Goal: Obtain resource: Obtain resource

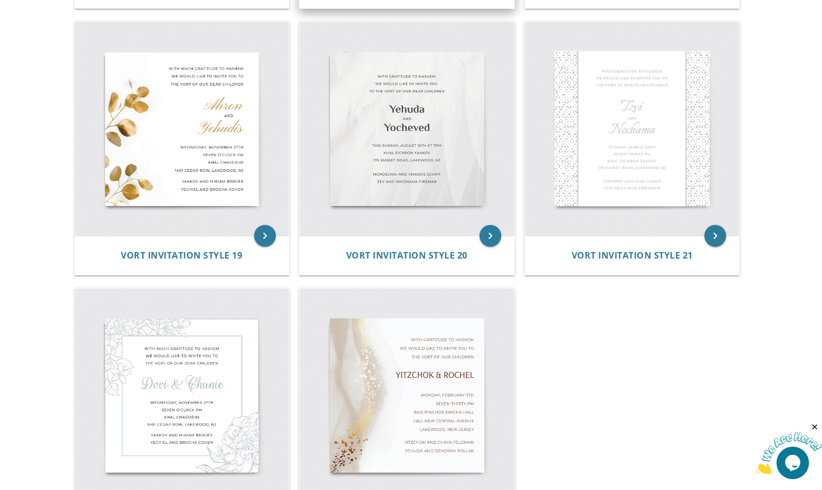
scroll to position [1892, 0]
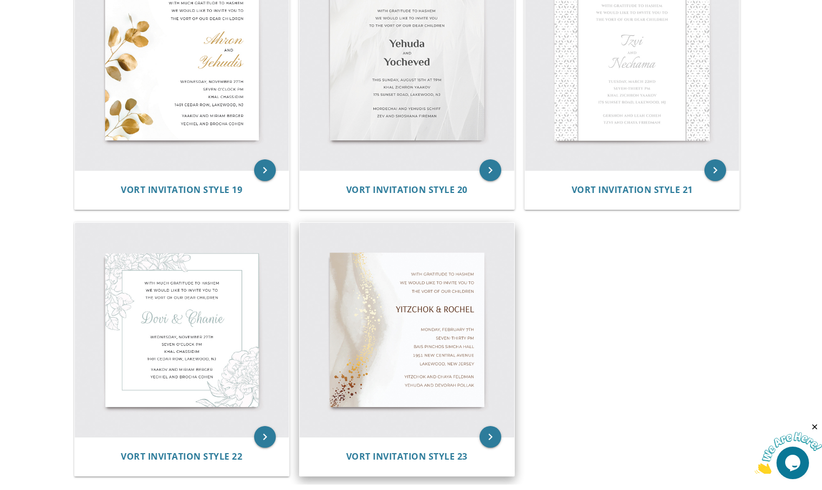
click at [397, 288] on img at bounding box center [407, 330] width 215 height 215
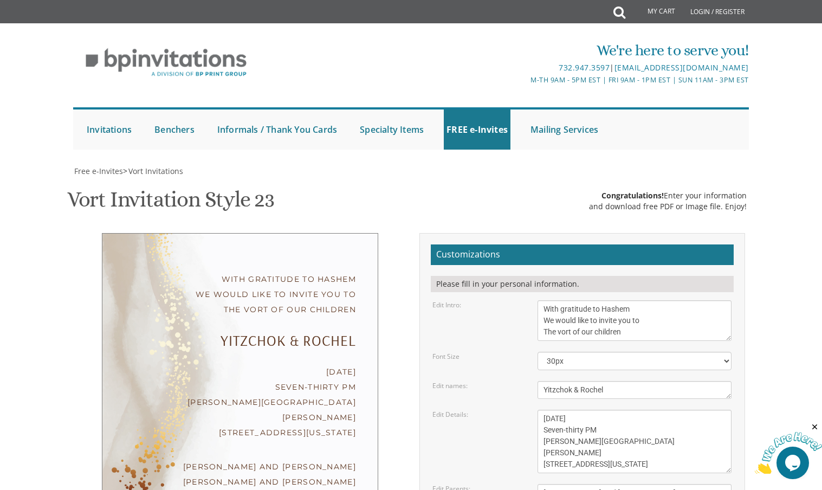
scroll to position [108, 0]
drag, startPoint x: 656, startPoint y: 392, endPoint x: 512, endPoint y: 366, distance: 145.9
click at [512, 366] on form "Customizations Please fill in your personal information. Edit Intro: With grati…" at bounding box center [582, 426] width 303 height 365
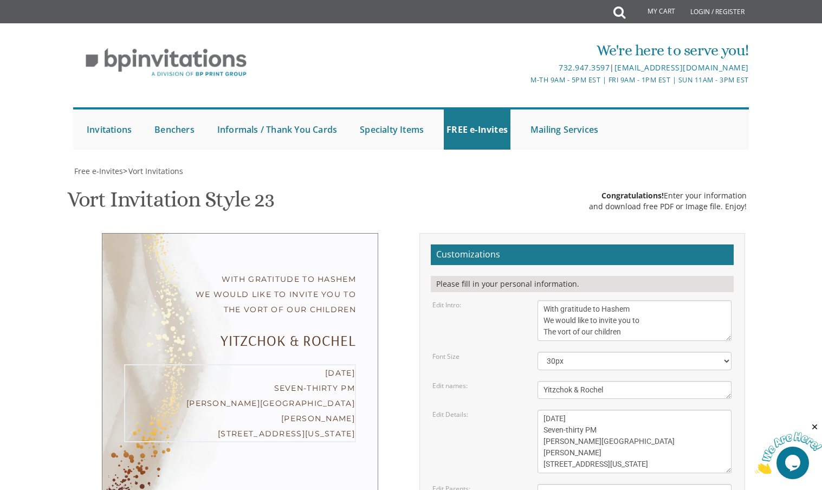
drag, startPoint x: 630, startPoint y: 358, endPoint x: 519, endPoint y: 305, distance: 122.4
click at [519, 410] on div "Edit Details: Monday, February 7th Seven-thirty PM Bais Pinchos Simcha Hall 195…" at bounding box center [581, 441] width 315 height 63
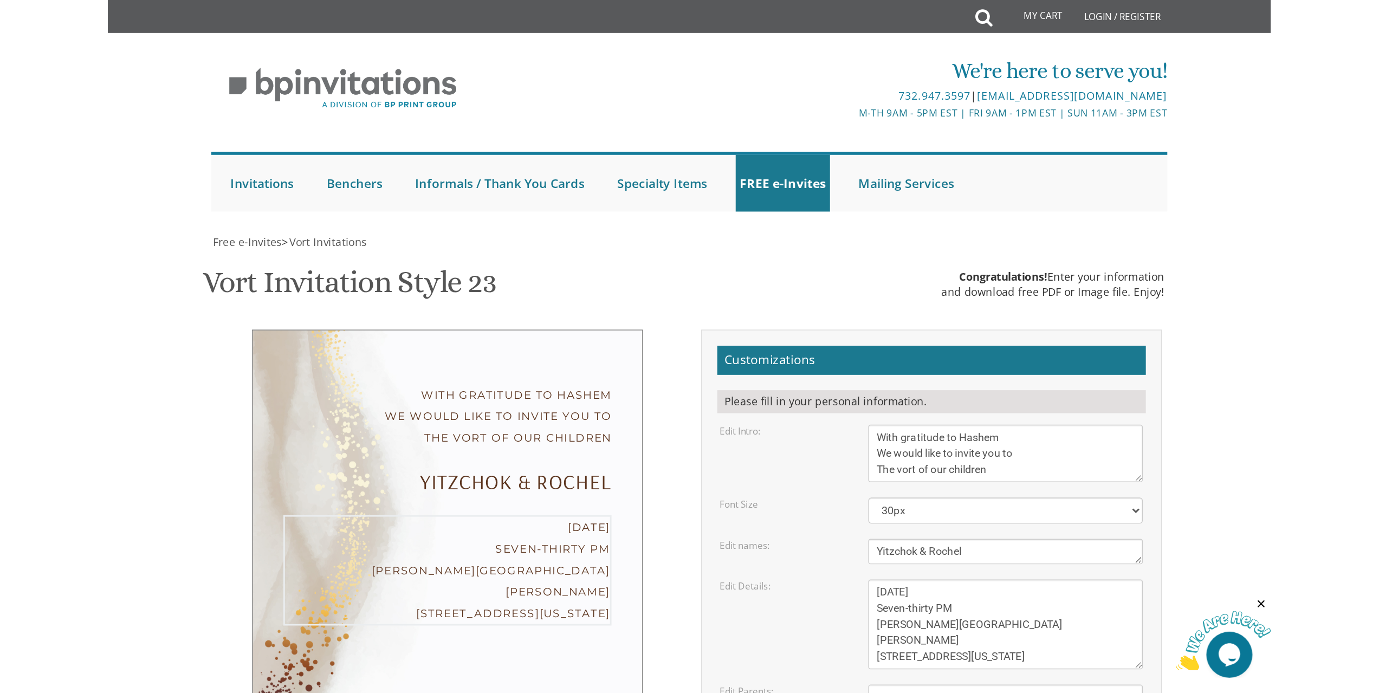
scroll to position [112, 0]
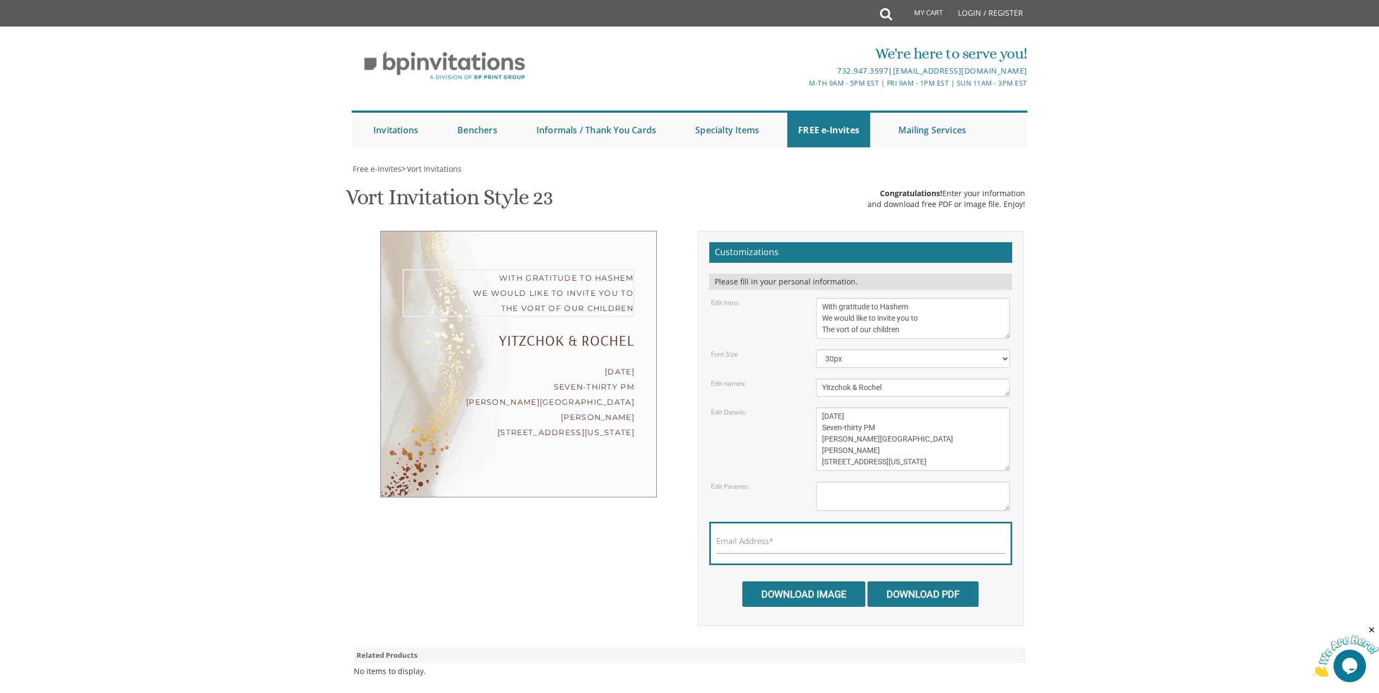
drag, startPoint x: 924, startPoint y: 216, endPoint x: 801, endPoint y: 186, distance: 127.1
click at [801, 298] on div "Edit Intro: With gratitude to Hashem We would like to invite you to The vort of…" at bounding box center [860, 318] width 315 height 41
paste textarea "[PERSON_NAME] TOV to our Dear [PERSON_NAME] Reb [PERSON_NAME] !!"
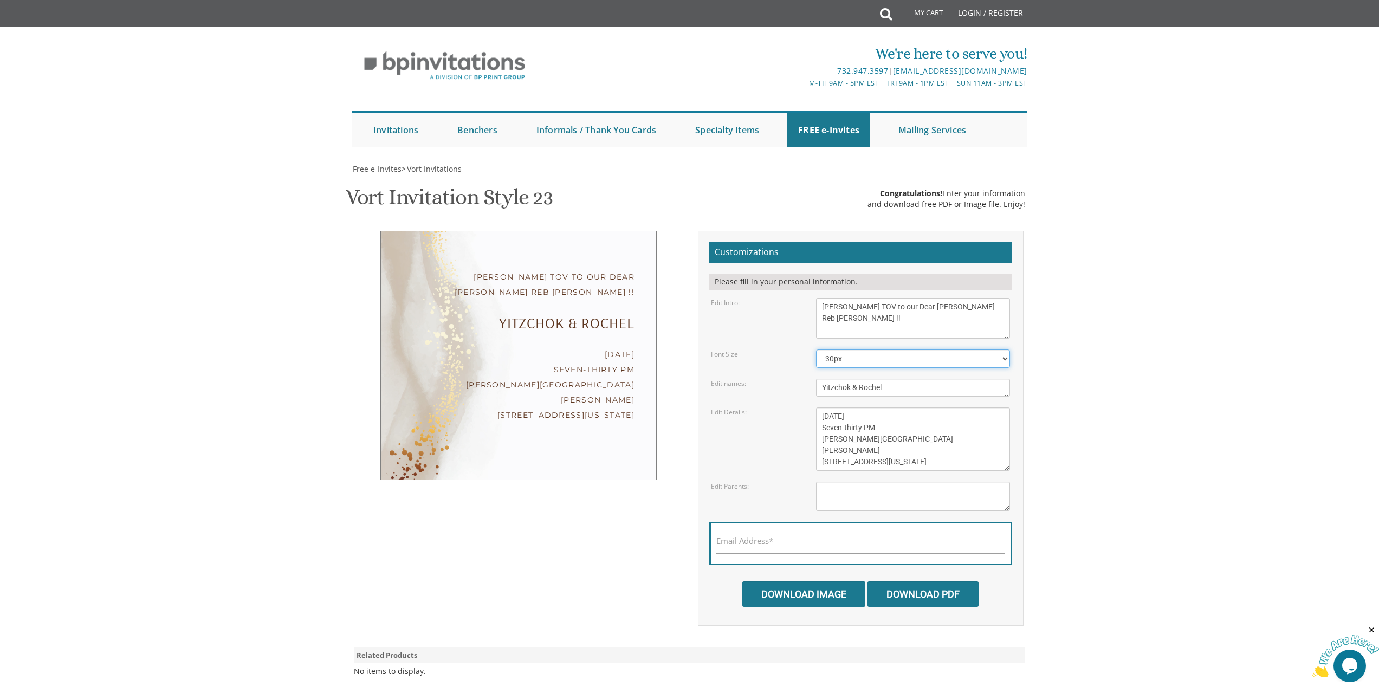
click at [821, 349] on select "20px 30px 40px 50px" at bounding box center [913, 358] width 194 height 18
click at [816, 349] on select "20px 30px 40px 50px" at bounding box center [913, 358] width 194 height 18
click at [543, 269] on div "[PERSON_NAME] TOV to our Dear [PERSON_NAME] Reb [PERSON_NAME] !!" at bounding box center [519, 284] width 232 height 30
click at [821, 298] on textarea "With gratitude to Hashem We would like to invite you to The vort of our children" at bounding box center [913, 318] width 194 height 41
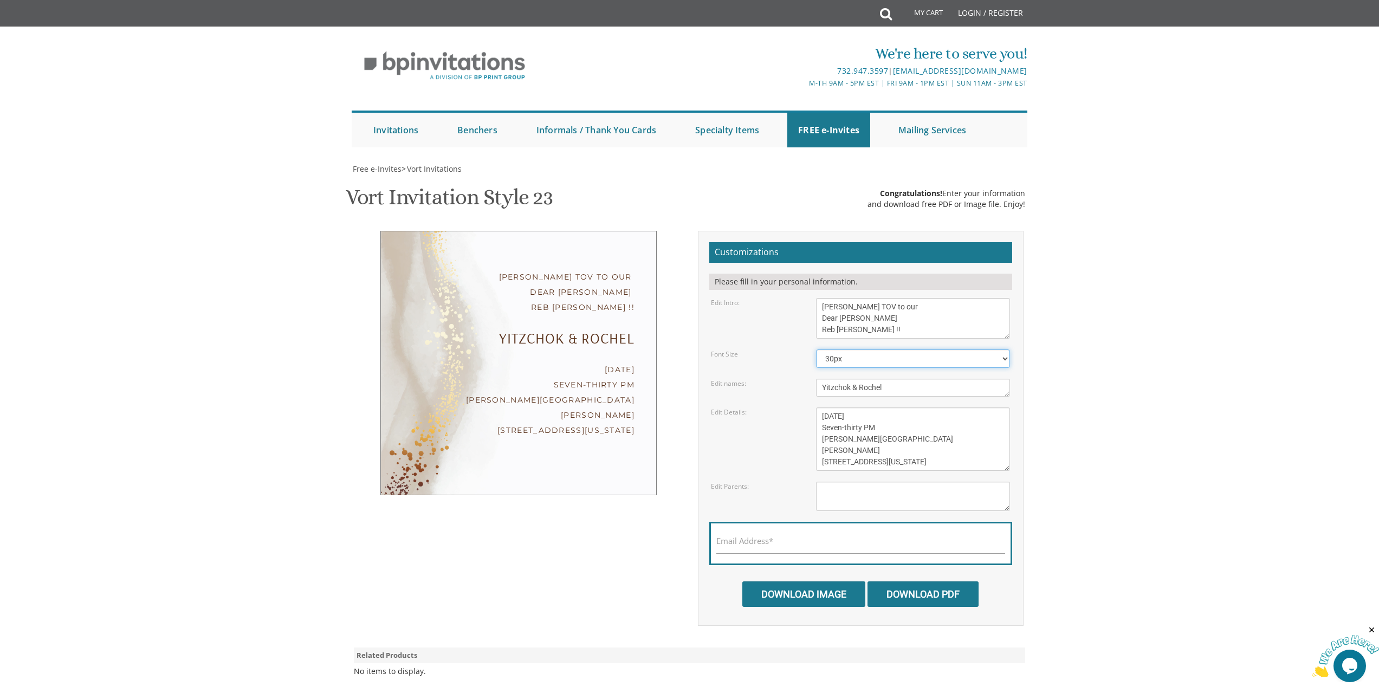
click at [821, 349] on select "20px 30px 40px 50px" at bounding box center [913, 358] width 194 height 18
click at [821, 379] on textarea "Yitzchok & Rochel" at bounding box center [913, 388] width 194 height 18
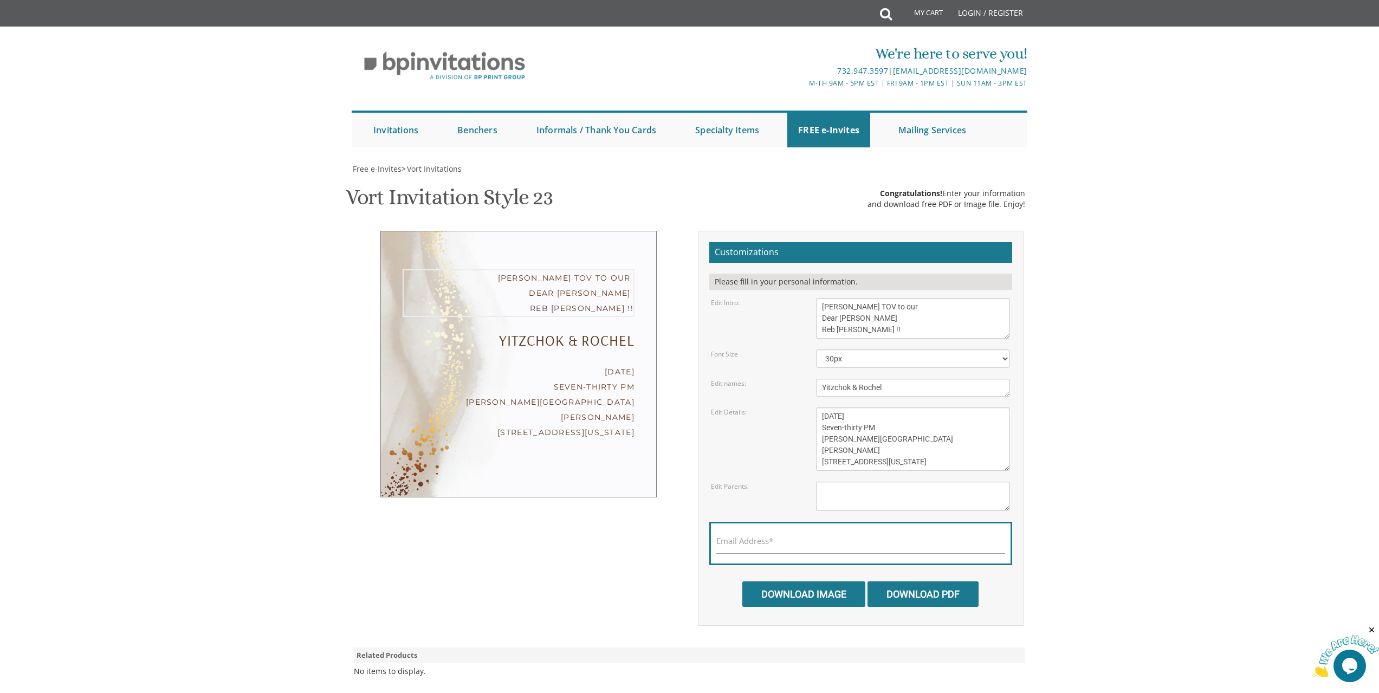
drag, startPoint x: 910, startPoint y: 222, endPoint x: 806, endPoint y: 218, distance: 104.1
click at [806, 298] on div "Edit Intro: With gratitude to Hashem We would like to invite you to The vort of…" at bounding box center [860, 318] width 315 height 41
type textarea "MAZEL TOV to our Dear Chaver"
drag, startPoint x: 923, startPoint y: 276, endPoint x: 769, endPoint y: 260, distance: 154.3
click at [769, 260] on form "Customizations Please fill in your personal information. Edit Intro: With grati…" at bounding box center [860, 424] width 303 height 365
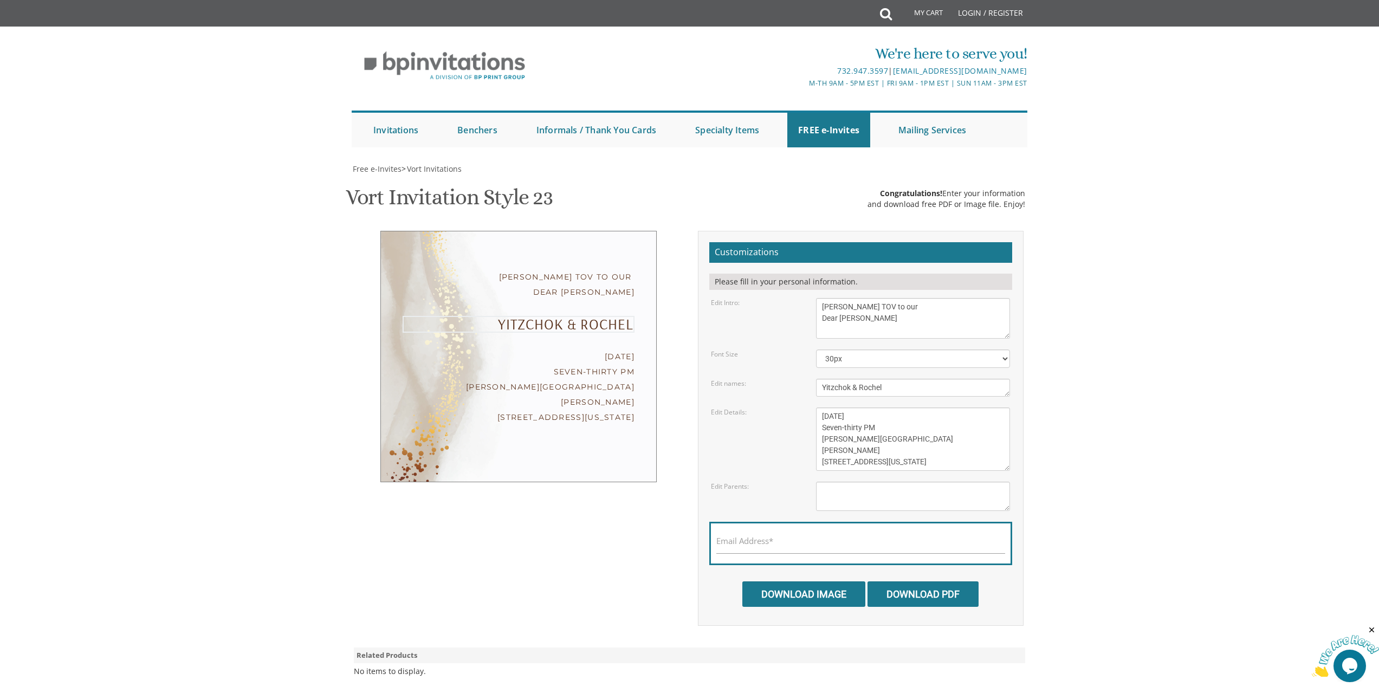
paste textarea "Reb YOSSI KLEIN !!"
type textarea "Reb YOSSI KLEIN !!"
click at [821, 407] on textarea "Monday, February 7th Seven-thirty PM Bais Pinchos Simcha Hall 1951 New Central …" at bounding box center [913, 438] width 194 height 63
click at [821, 349] on select "20px 30px 40px 50px" at bounding box center [913, 358] width 194 height 18
click at [816, 349] on select "20px 30px 40px 50px" at bounding box center [913, 358] width 194 height 18
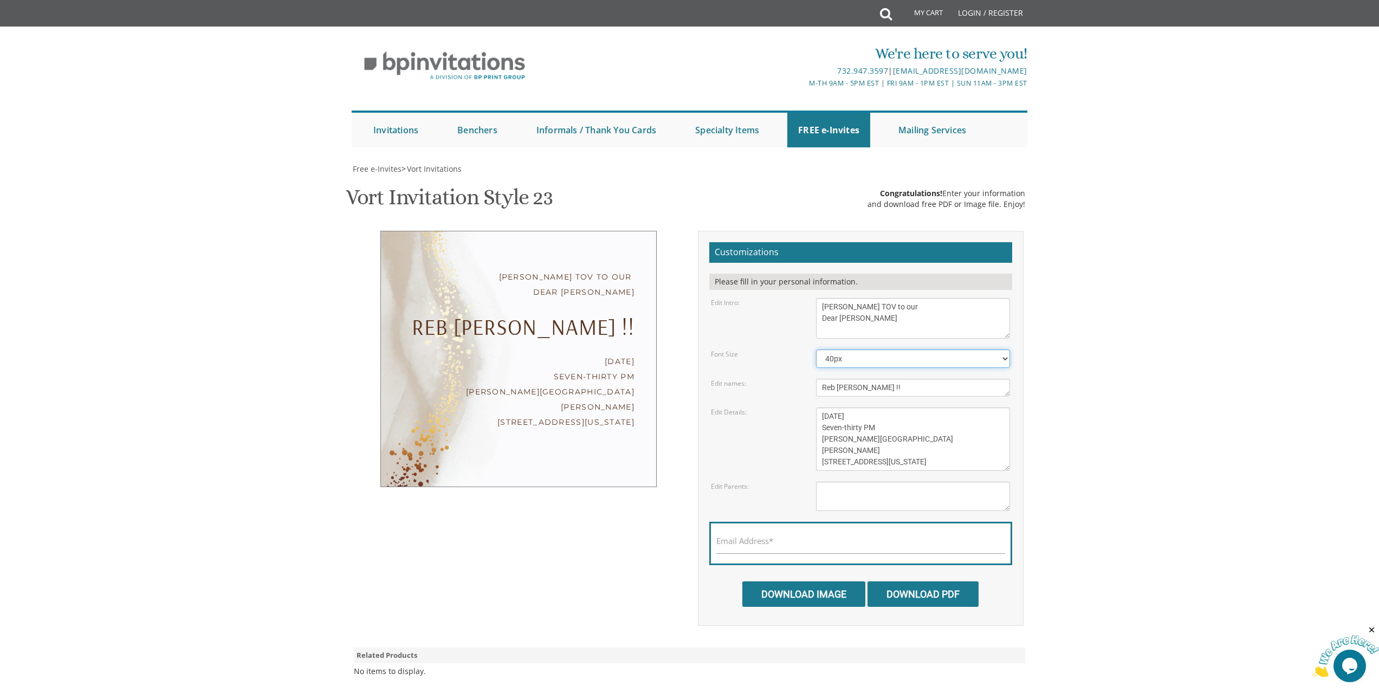
click at [821, 349] on select "20px 30px 40px 50px" at bounding box center [913, 358] width 194 height 18
click at [816, 349] on select "20px 30px 40px 50px" at bounding box center [913, 358] width 194 height 18
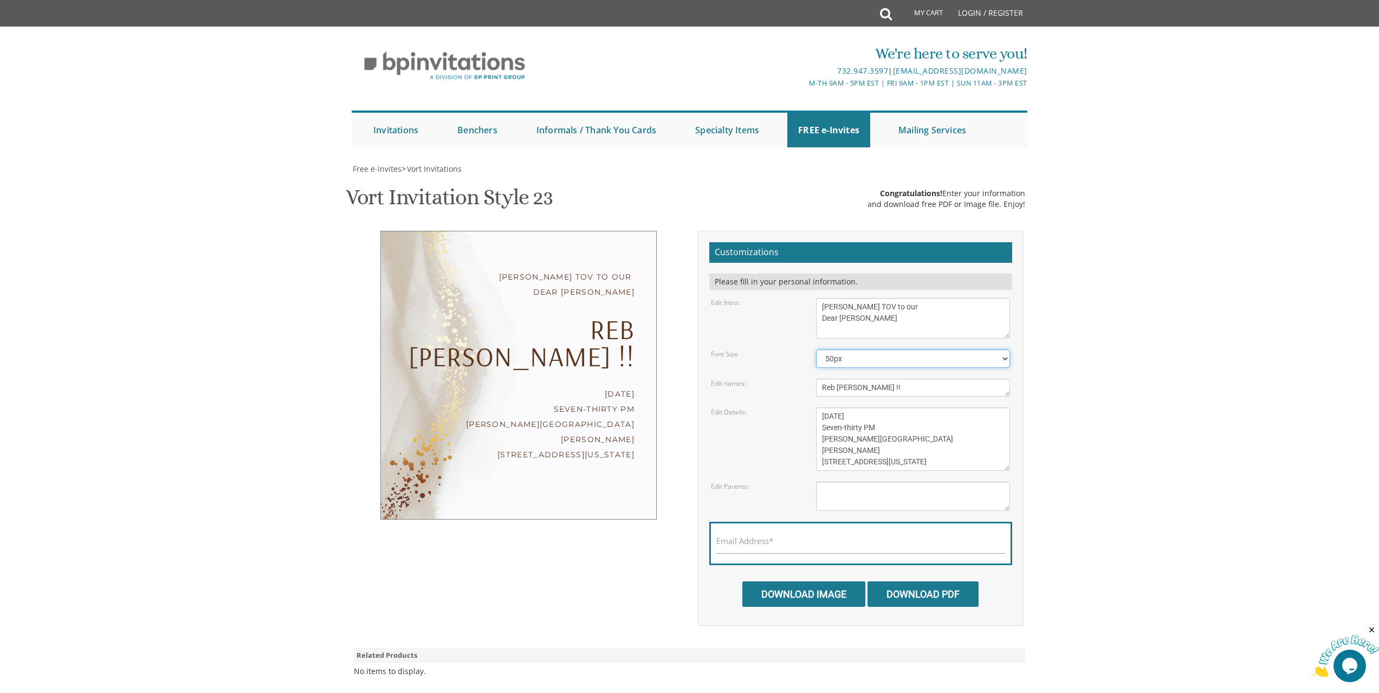
click at [821, 349] on select "20px 30px 40px 50px" at bounding box center [913, 358] width 194 height 18
select select "40px"
click at [816, 349] on select "20px 30px 40px 50px" at bounding box center [913, 358] width 194 height 18
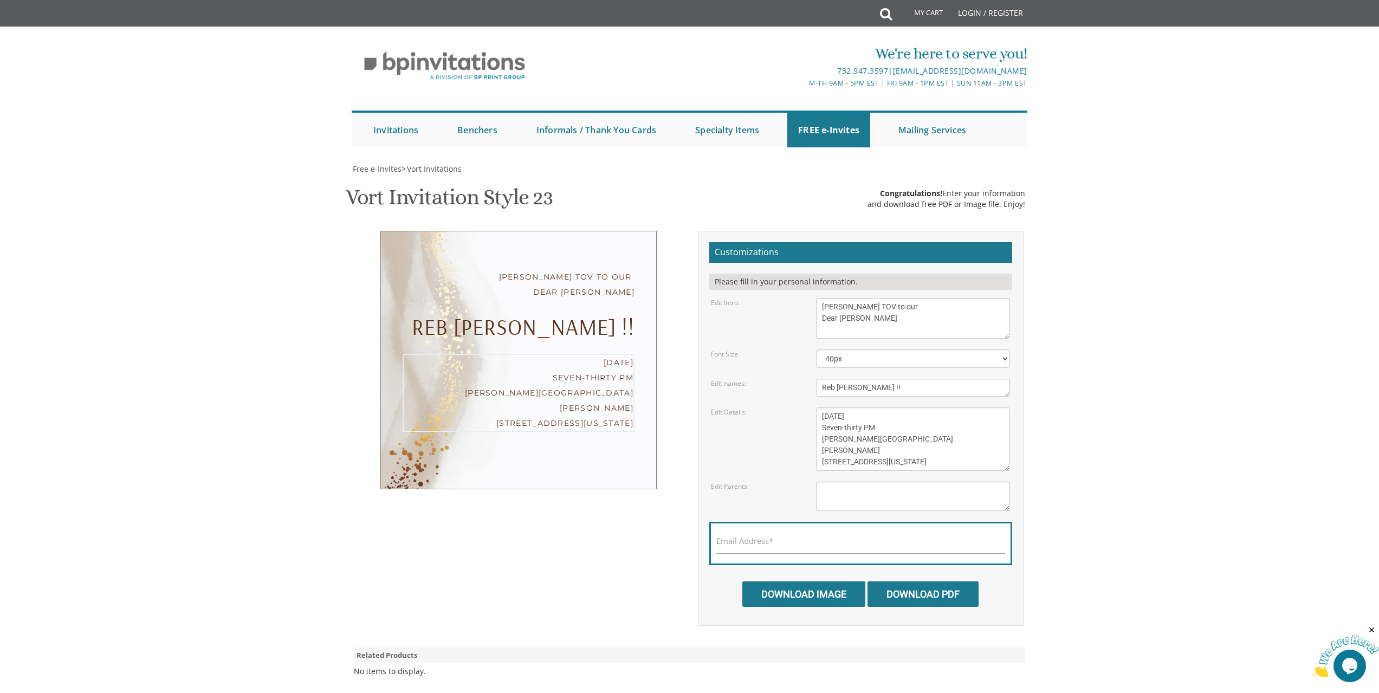
drag, startPoint x: 944, startPoint y: 346, endPoint x: 797, endPoint y: 304, distance: 153.3
click at [797, 407] on div "Edit Details: Monday, February 7th Seven-thirty PM Bais Pinchos Simcha Hall 195…" at bounding box center [860, 438] width 315 height 63
paste textarea "On the engagement of his son Shimly to the daughter of Reb Moshe Goldstein of B…"
type textarea "On the engagement of his son Shimly to the daughter of Reb Moshe Goldstein of B…"
click at [821, 482] on textarea "Yitzchok and Chaya Feldman Yehuda and Devorah Pollak" at bounding box center [913, 496] width 194 height 29
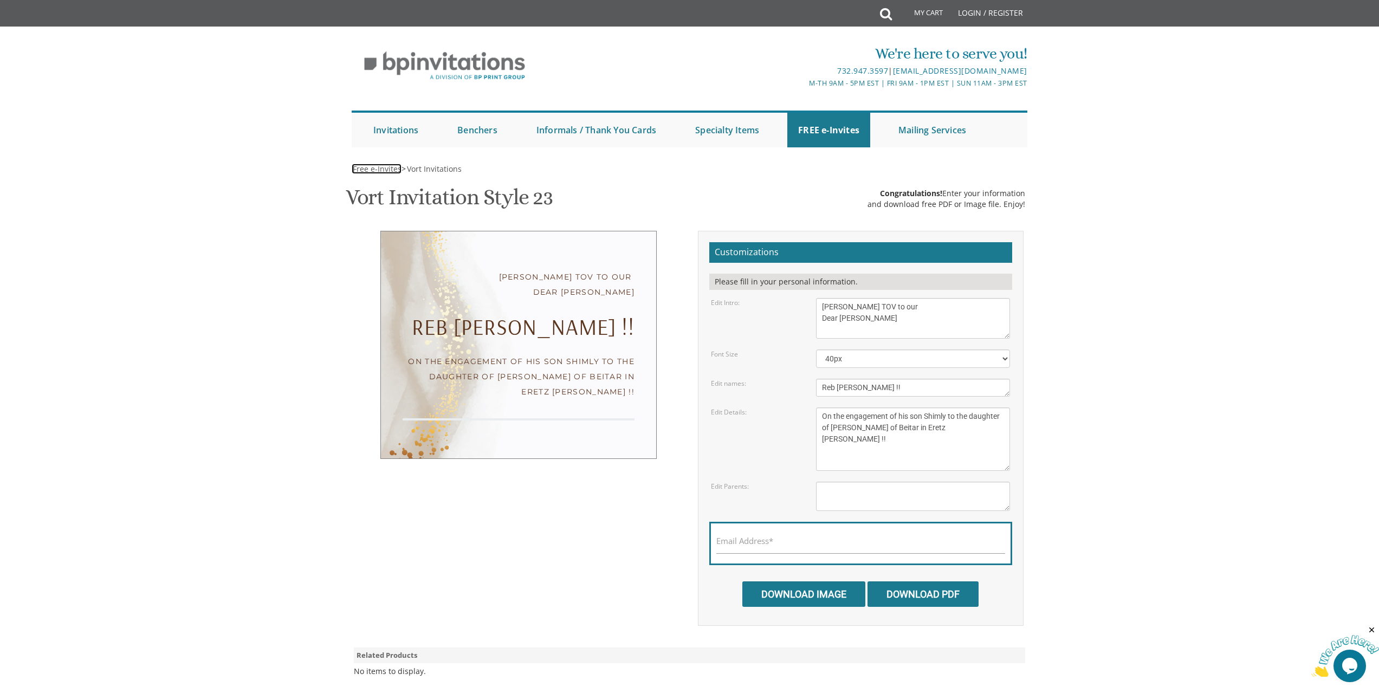
click at [366, 164] on span "Free e-Invites" at bounding box center [377, 169] width 49 height 10
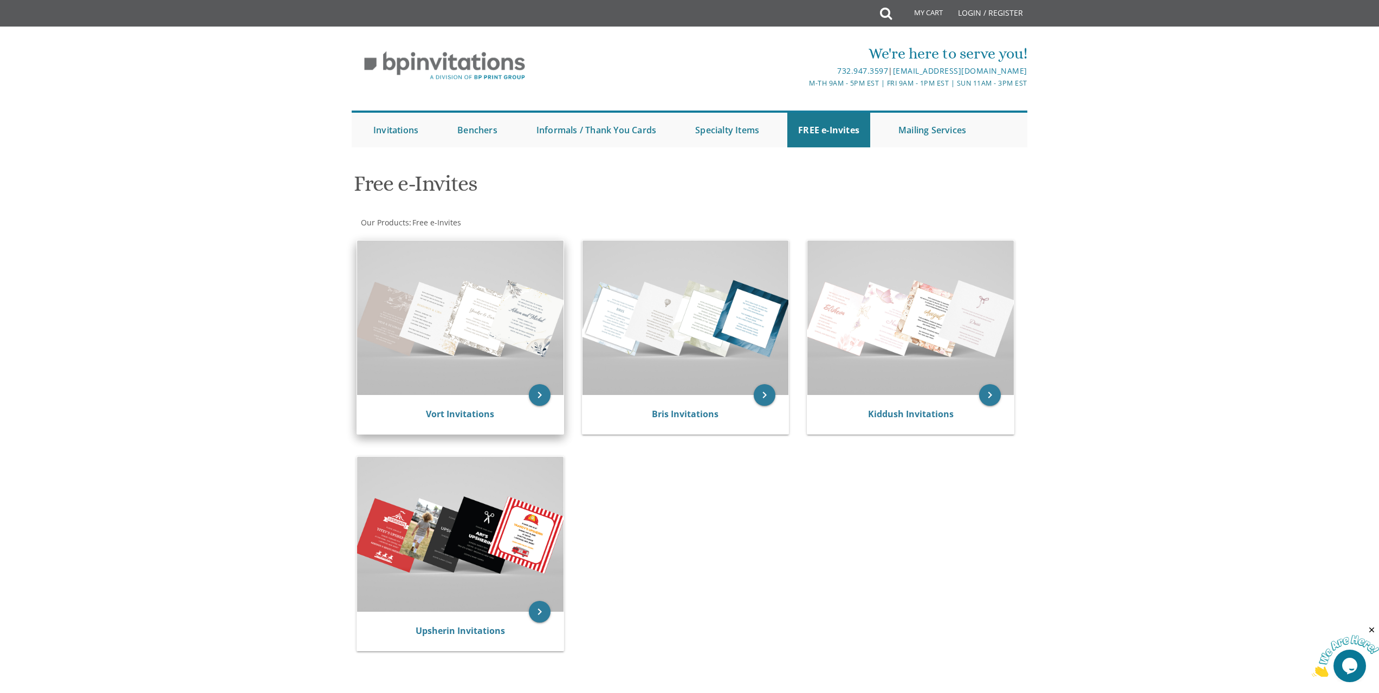
click at [513, 338] on img at bounding box center [460, 318] width 206 height 154
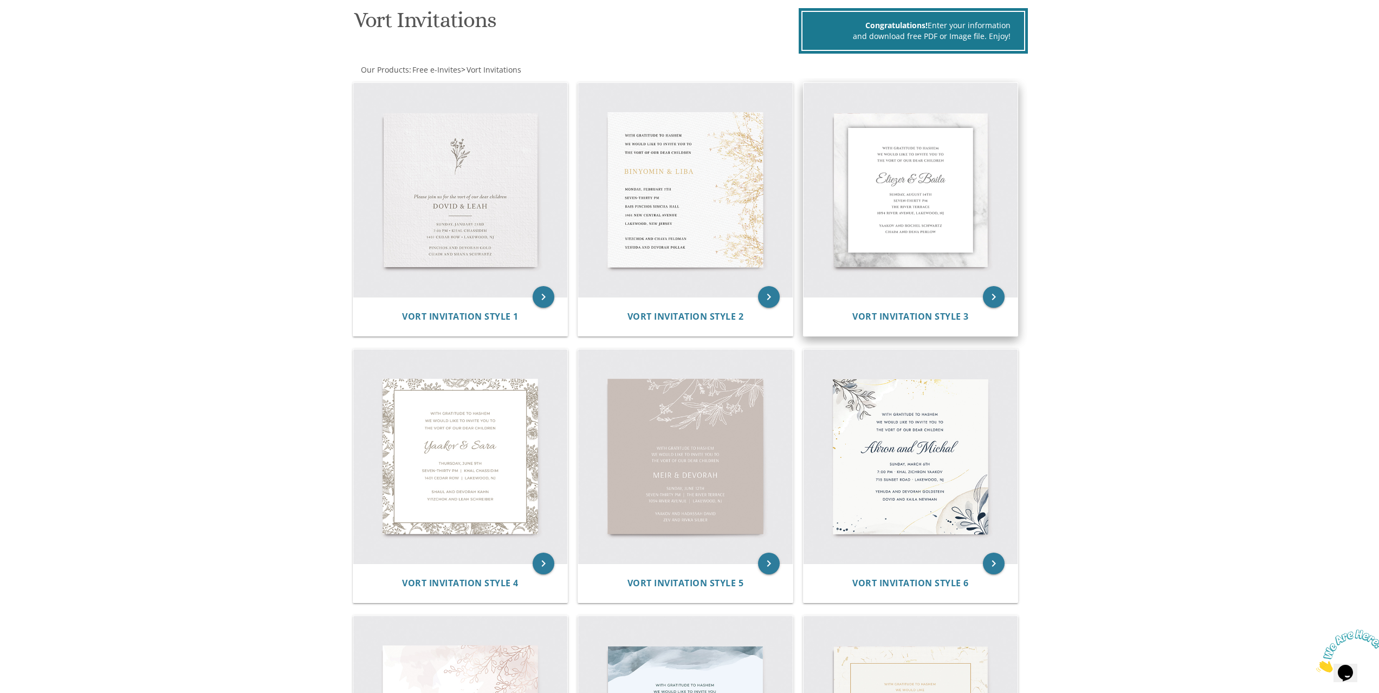
scroll to position [163, 0]
click at [926, 219] on img at bounding box center [911, 191] width 215 height 215
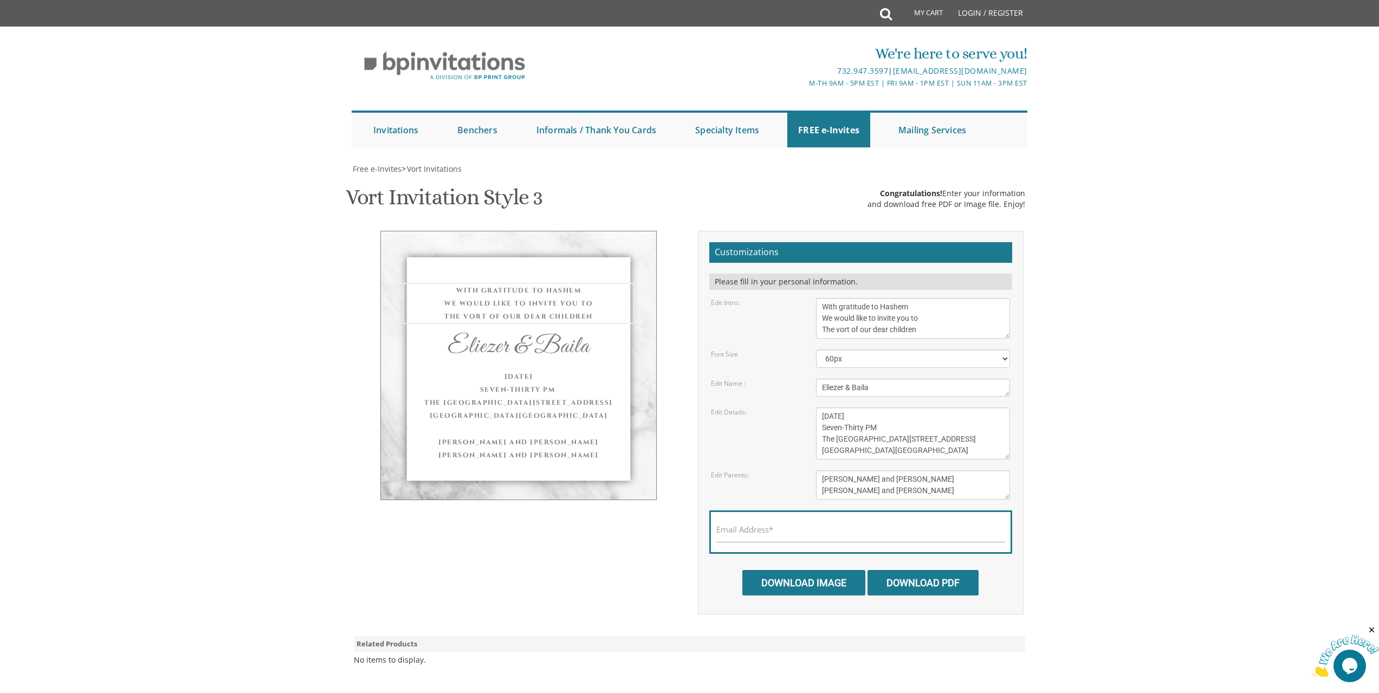
drag, startPoint x: 933, startPoint y: 326, endPoint x: 804, endPoint y: 296, distance: 132.9
click at [804, 296] on form "Customizations Please fill in your personal information. Edit Intro: With grati…" at bounding box center [860, 418] width 303 height 353
paste textarea "MAZEL TOV to our Dear Chaver Reb YOSSI KLEIN !!"
drag, startPoint x: 931, startPoint y: 306, endPoint x: 1053, endPoint y: 306, distance: 121.9
click at [1053, 306] on body "My Cart Total: View Cart Item(s) Submit My Cart Total: View Cart Item(s) Login …" at bounding box center [689, 451] width 1379 height 902
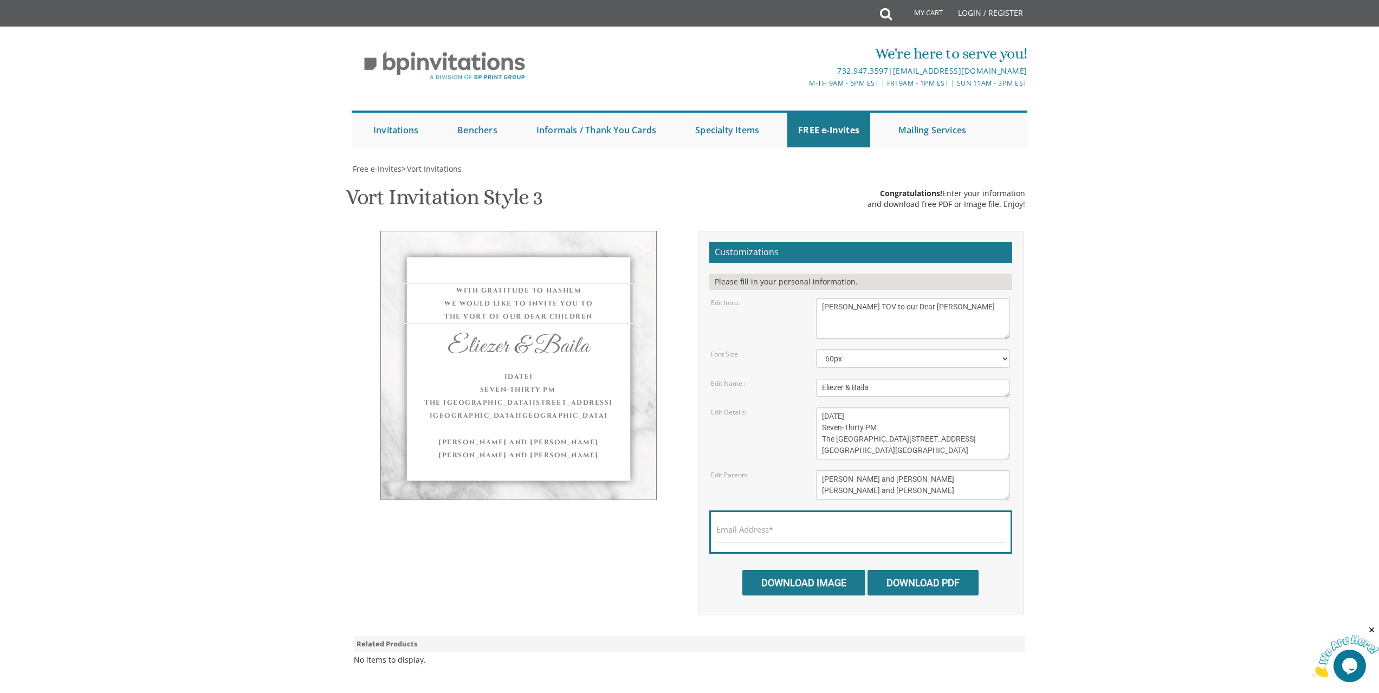
type textarea "MAZEL TOV to our Dear Chaver"
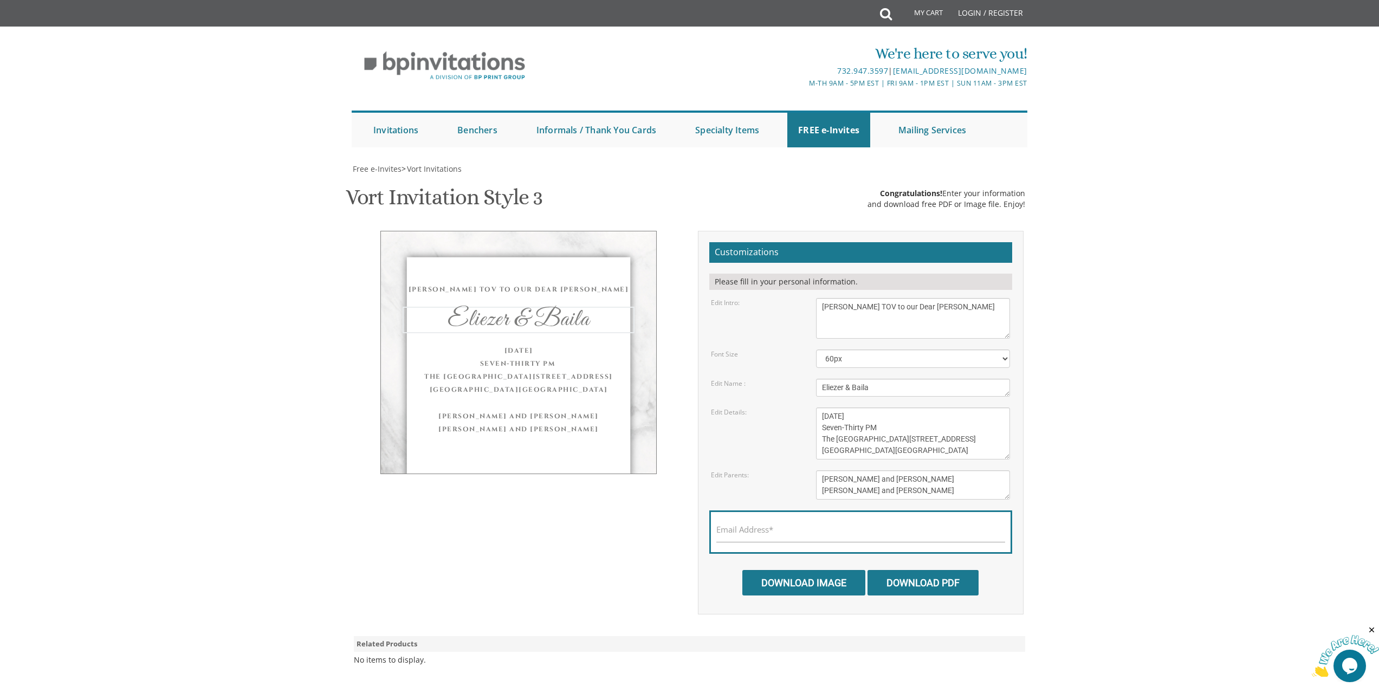
drag, startPoint x: 940, startPoint y: 383, endPoint x: 729, endPoint y: 381, distance: 210.2
click at [729, 381] on div "Edit Name : Eliezer & Baila" at bounding box center [860, 388] width 315 height 18
paste textarea "Reb YOSSI KLEIN !!"
drag, startPoint x: 827, startPoint y: 381, endPoint x: 835, endPoint y: 386, distance: 9.2
click at [835, 386] on textarea "Eliezer & Baila" at bounding box center [913, 388] width 194 height 18
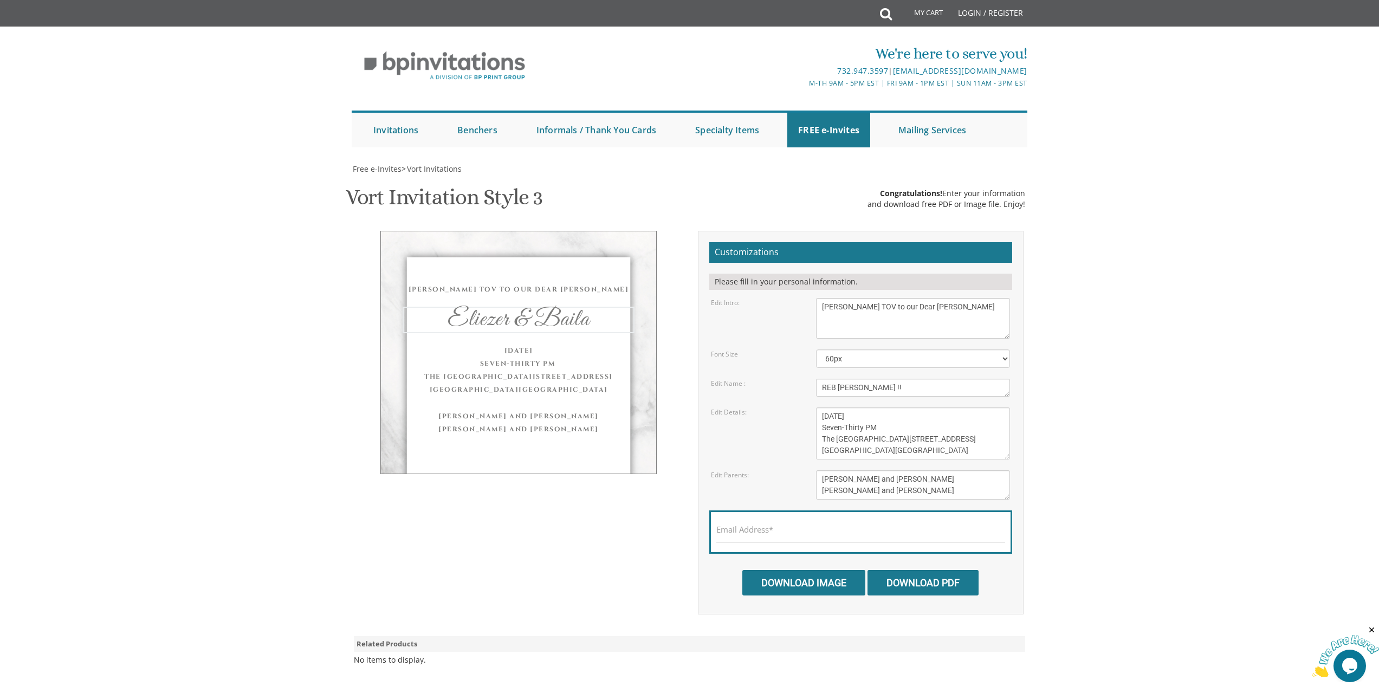
type textarea "REB YOSSI KLEIN !!"
click at [911, 440] on textarea "Wednesday, June 8th Seven-Thirty PM The River Terrace 1094 River Avenue, Lakewo…" at bounding box center [913, 433] width 194 height 52
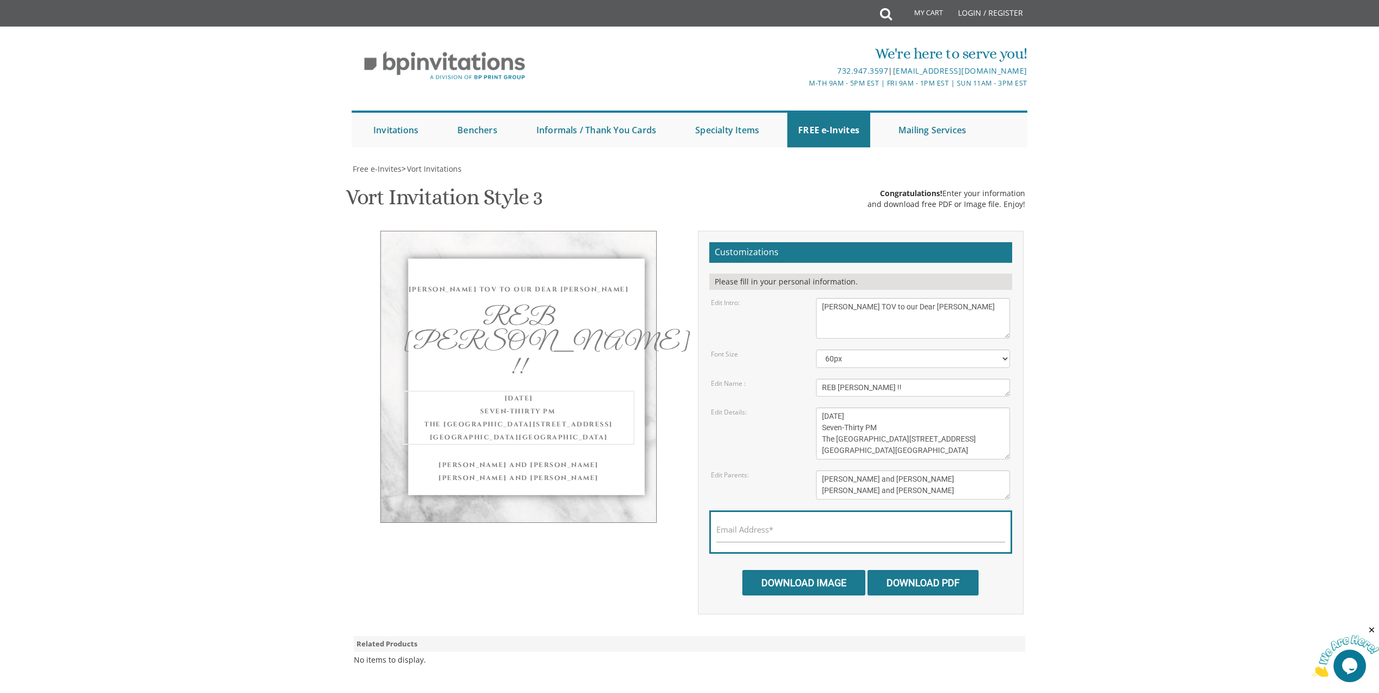
drag, startPoint x: 966, startPoint y: 445, endPoint x: 813, endPoint y: 413, distance: 156.7
click at [813, 413] on div "Wednesday, June 8th Seven-Thirty PM The River Terrace 1094 River Avenue, Lakewo…" at bounding box center [913, 433] width 210 height 52
paste textarea "On the engagement of his son Shimly to the daughter of Reb Moshe Goldstein of B…"
type textarea "On the engagement of his son Shimly to the daughter of Reb Moshe Goldstein of B…"
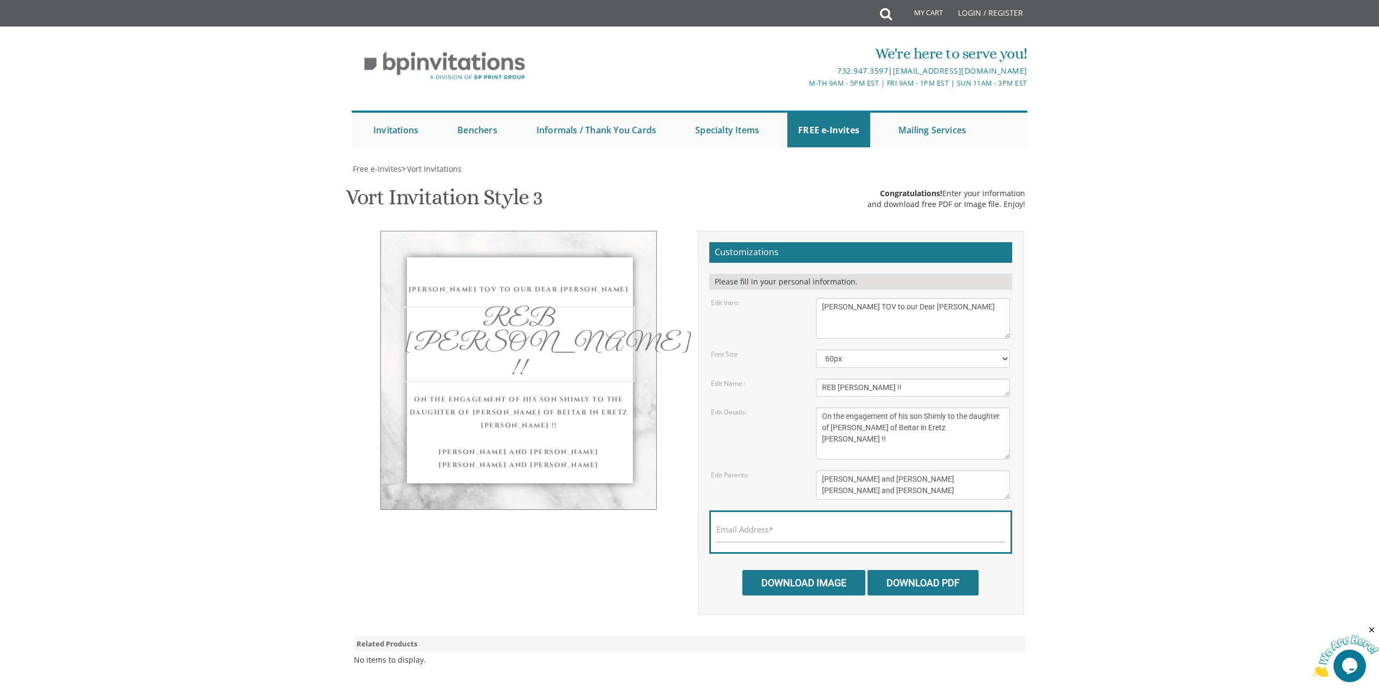
click at [946, 391] on textarea "Eliezer & Baila" at bounding box center [913, 388] width 194 height 18
type textarea "Reb Yossi Klein !!"
click at [924, 435] on textarea "Wednesday, June 8th Seven-Thirty PM The River Terrace 1094 River Avenue, Lakewo…" at bounding box center [913, 433] width 194 height 52
click at [949, 416] on textarea "[DATE] Seven-Thirty PM The [GEOGRAPHIC_DATA][STREET_ADDRESS][GEOGRAPHIC_DATA][G…" at bounding box center [913, 433] width 194 height 52
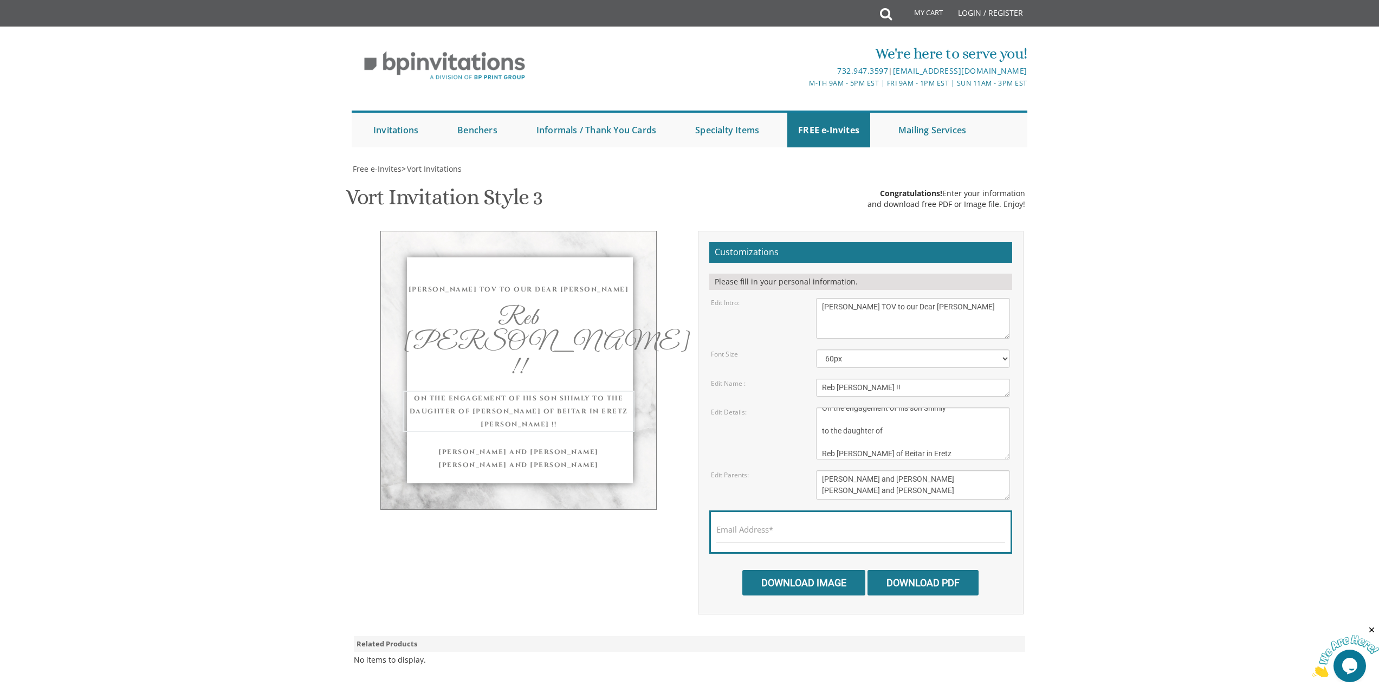
click at [897, 454] on textarea "Wednesday, June 8th Seven-Thirty PM The River Terrace 1094 River Avenue, Lakewo…" at bounding box center [913, 433] width 194 height 52
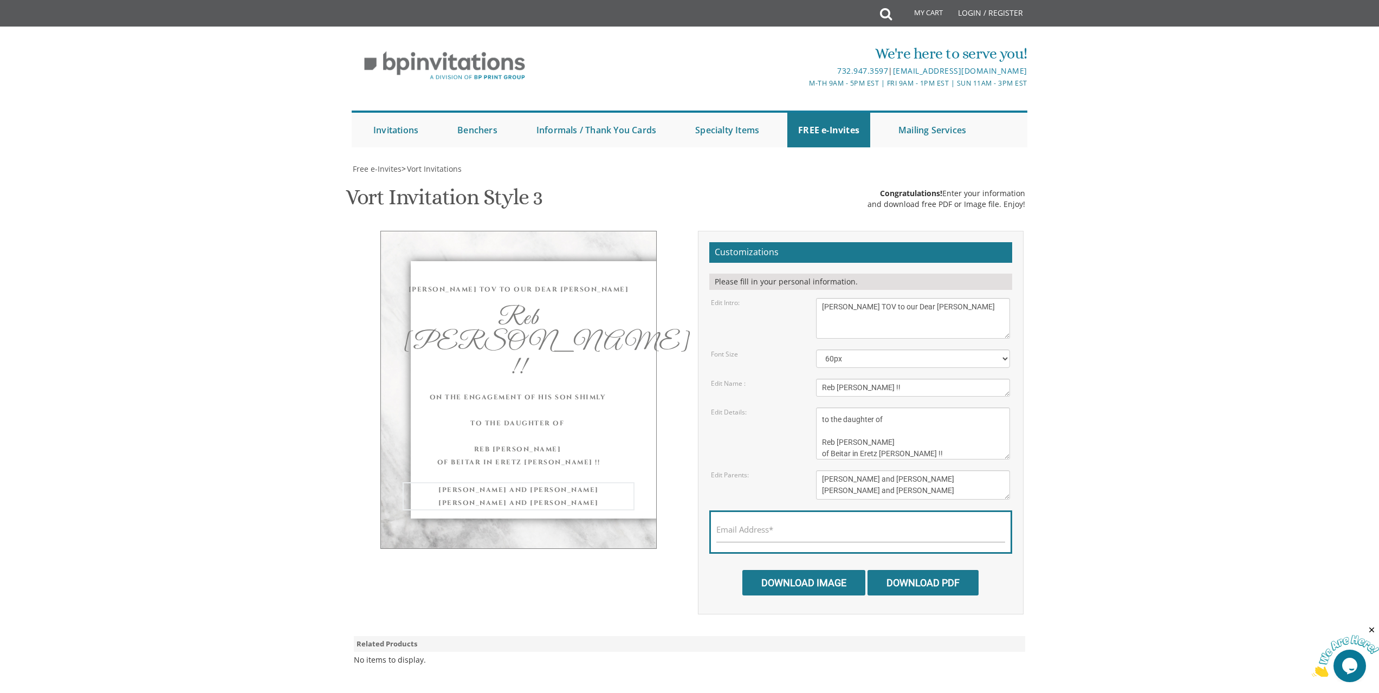
click at [977, 493] on textarea "Mendy and Leah Klein Dovid and Rena Friedman" at bounding box center [913, 484] width 194 height 29
click at [911, 438] on textarea "Wednesday, June 8th Seven-Thirty PM The River Terrace 1094 River Avenue, Lakewo…" at bounding box center [913, 433] width 194 height 52
click at [911, 430] on textarea "Wednesday, June 8th Seven-Thirty PM The River Terrace 1094 River Avenue, Lakewo…" at bounding box center [913, 433] width 194 height 52
click at [923, 482] on textarea "[PERSON_NAME] and [PERSON_NAME] [PERSON_NAME] and [PERSON_NAME]" at bounding box center [913, 484] width 194 height 29
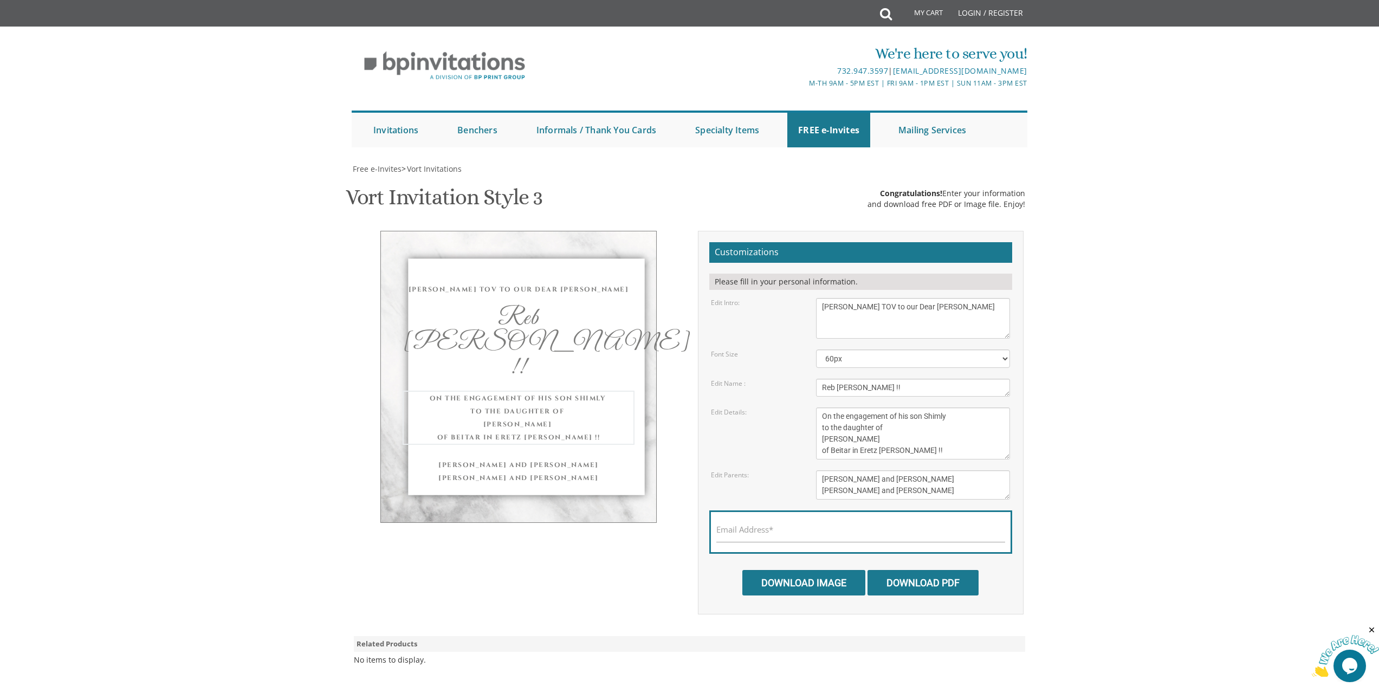
drag, startPoint x: 911, startPoint y: 445, endPoint x: 797, endPoint y: 440, distance: 114.5
click at [797, 440] on div "Edit Details: Wednesday, June 8th Seven-Thirty PM The River Terrace 1094 River …" at bounding box center [860, 433] width 315 height 52
type textarea "On the engagement of his son Shimly to the daughter of"
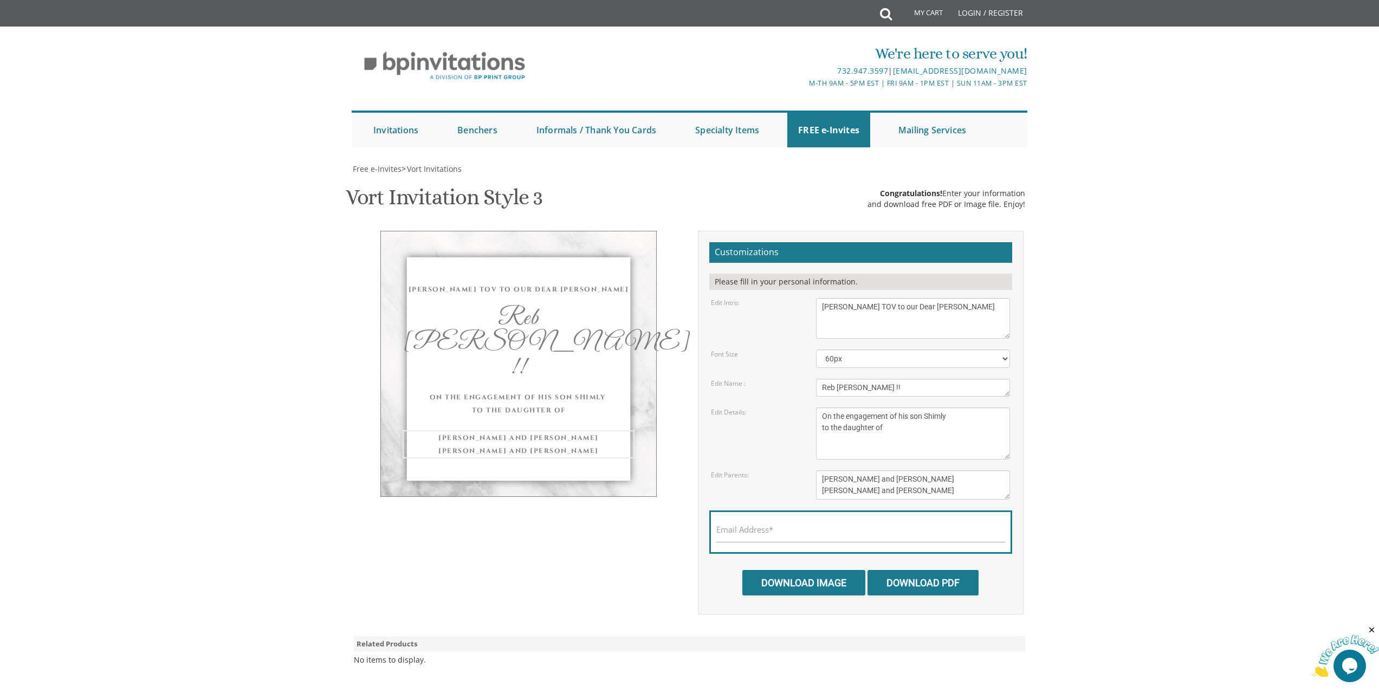
drag, startPoint x: 948, startPoint y: 485, endPoint x: 785, endPoint y: 470, distance: 163.8
click at [785, 470] on div "Edit Parents: Mendy and Leah Klein Dovid and Rena Friedman" at bounding box center [860, 484] width 315 height 29
paste textarea "Reb [PERSON_NAME] of Beitar in Eretz [PERSON_NAME] !!"
type textarea "Reb [PERSON_NAME] of Beitar in Eretz [PERSON_NAME] !!"
click at [928, 448] on textarea "[DATE] Seven-Thirty PM The [GEOGRAPHIC_DATA][STREET_ADDRESS][GEOGRAPHIC_DATA][G…" at bounding box center [913, 433] width 194 height 52
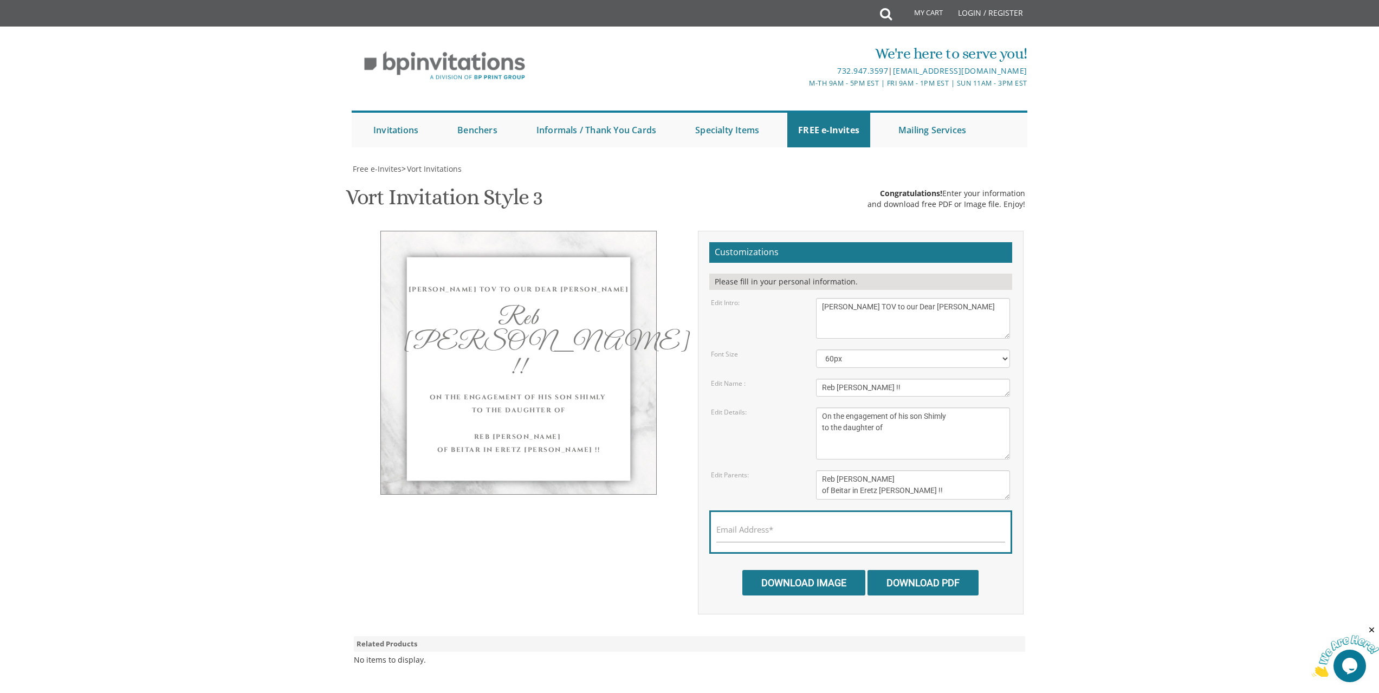
drag, startPoint x: 613, startPoint y: 374, endPoint x: 614, endPoint y: 379, distance: 5.7
click at [614, 391] on div "On the engagement of his son Shimly to the daughter of" at bounding box center [519, 404] width 232 height 26
click at [604, 391] on div "On the engagement of his son Shimly to the daughter of" at bounding box center [519, 404] width 232 height 26
click at [776, 579] on input "Download Image" at bounding box center [803, 582] width 123 height 25
click at [812, 532] on input "Email Address*" at bounding box center [860, 536] width 289 height 14
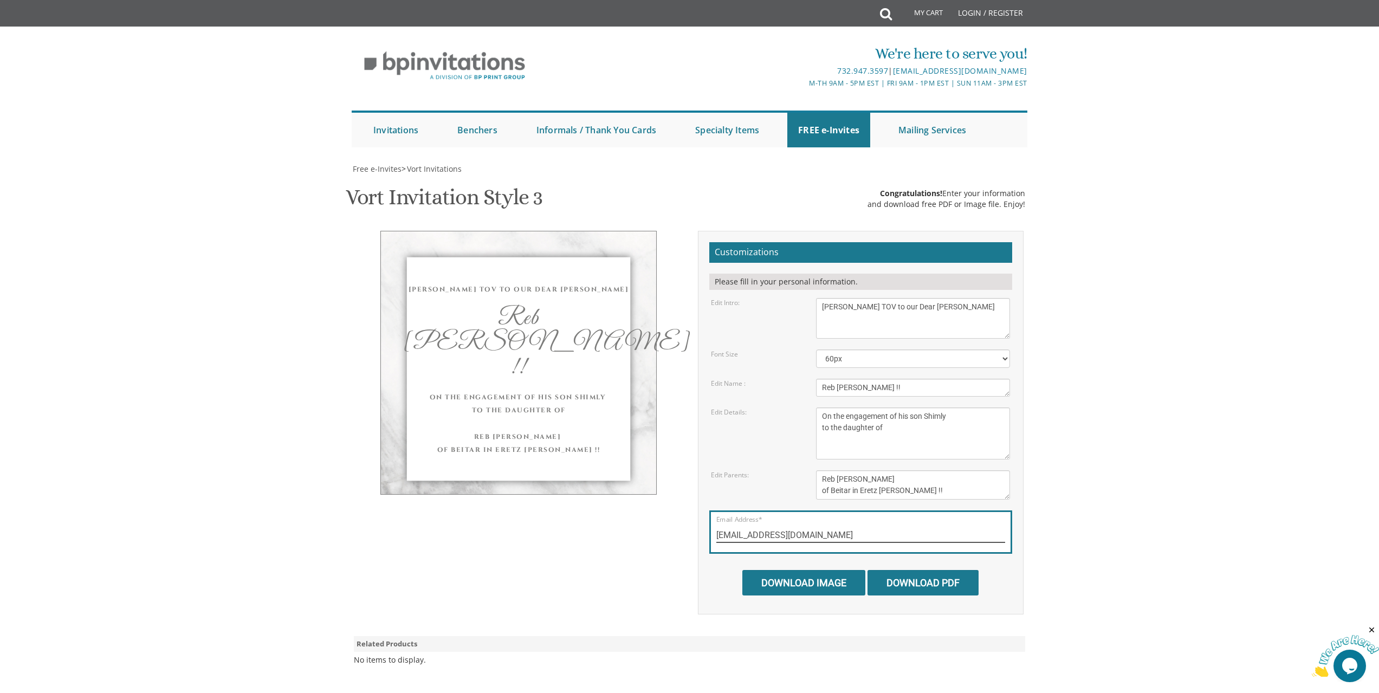
type input "me@nowhere.com"
click at [807, 578] on input "Download Image" at bounding box center [803, 582] width 123 height 25
click at [838, 354] on select "40px 50px 60px 70px 80px" at bounding box center [913, 358] width 194 height 18
click at [816, 349] on select "40px 50px 60px 70px 80px" at bounding box center [913, 358] width 194 height 18
click at [854, 362] on select "40px 50px 60px 70px 80px" at bounding box center [913, 358] width 194 height 18
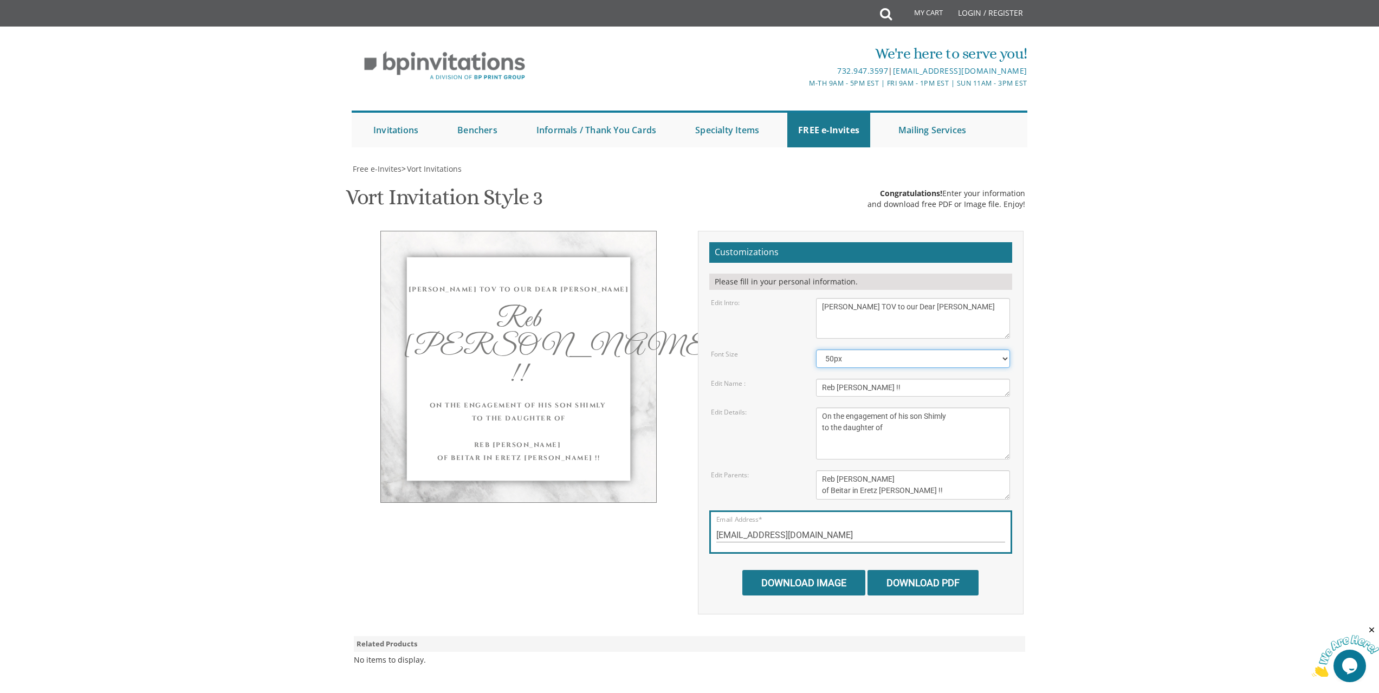
click at [854, 362] on select "40px 50px 60px 70px 80px" at bounding box center [913, 358] width 194 height 18
select select "40px"
click at [816, 349] on select "40px 50px 60px 70px 80px" at bounding box center [913, 358] width 194 height 18
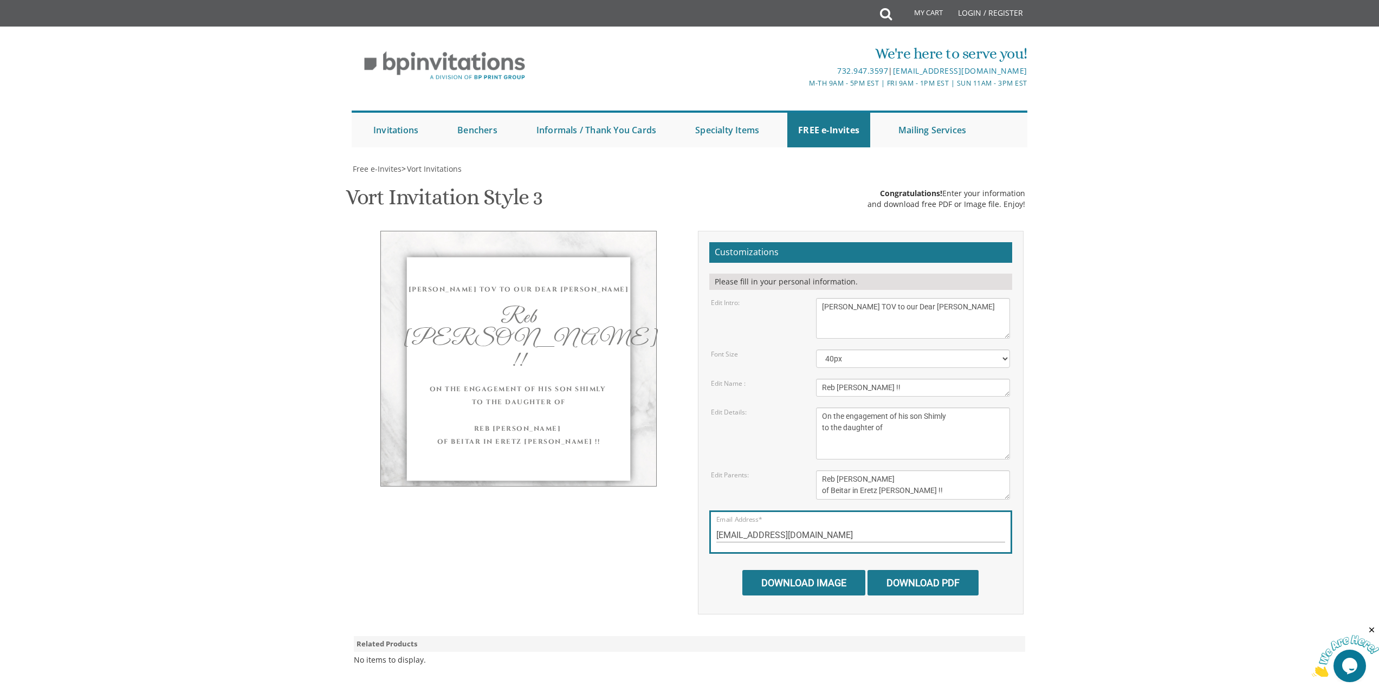
click at [955, 318] on textarea "With gratitude to Hashem We would like to invite you to The vort of our dear ch…" at bounding box center [913, 318] width 194 height 41
click at [958, 323] on textarea "With gratitude to Hashem We would like to invite you to The vort of our dear ch…" at bounding box center [913, 318] width 194 height 41
click at [432, 170] on span "Vort Invitations" at bounding box center [434, 169] width 55 height 10
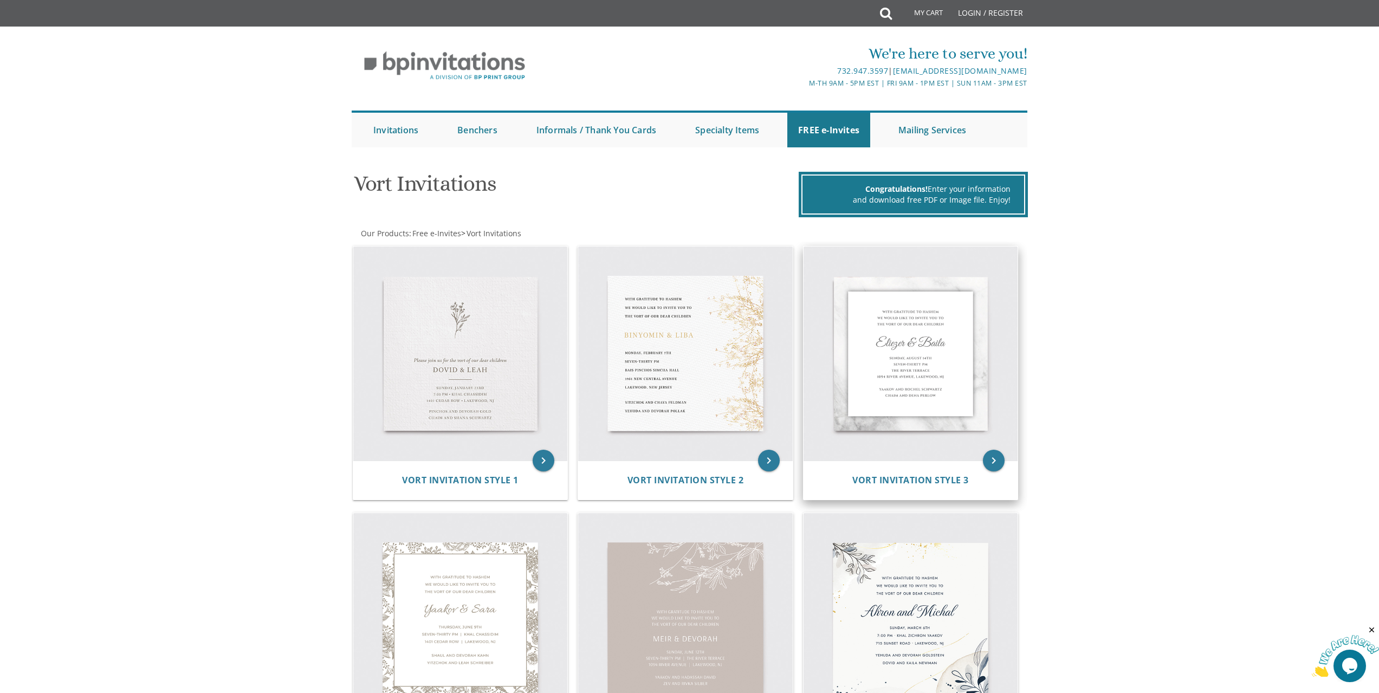
click at [870, 378] on img at bounding box center [911, 354] width 215 height 215
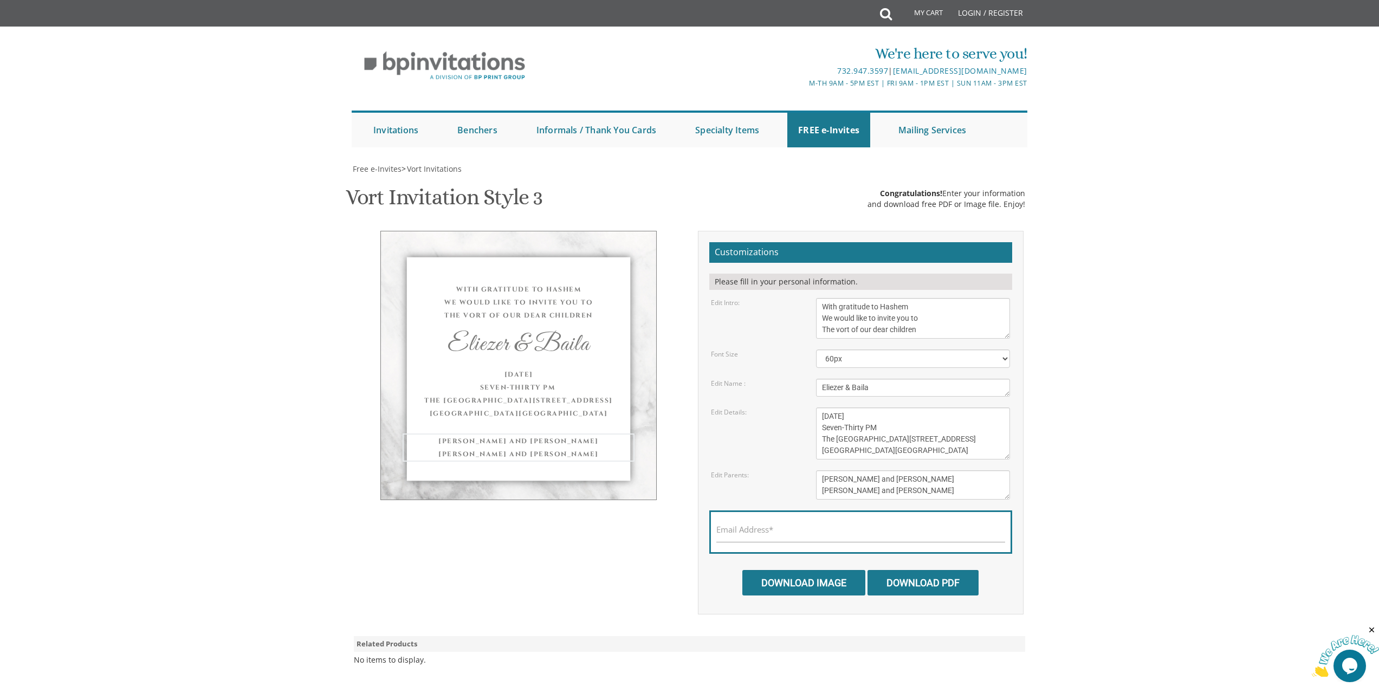
drag, startPoint x: 917, startPoint y: 487, endPoint x: 794, endPoint y: 481, distance: 123.7
click at [794, 481] on div "Edit Parents: Mendy and Leah Klein Dovid and Rena Friedman" at bounding box center [860, 484] width 315 height 29
paste textarea "Reb Moshe Goldstein of Beitar in Eretz Yisroel !!"
type textarea "Reb Moshe Goldstein of Beitar in Eretz Yisroel !!"
click at [956, 442] on textarea "[DATE] Seven-Thirty PM The [GEOGRAPHIC_DATA][STREET_ADDRESS][GEOGRAPHIC_DATA][G…" at bounding box center [913, 433] width 194 height 52
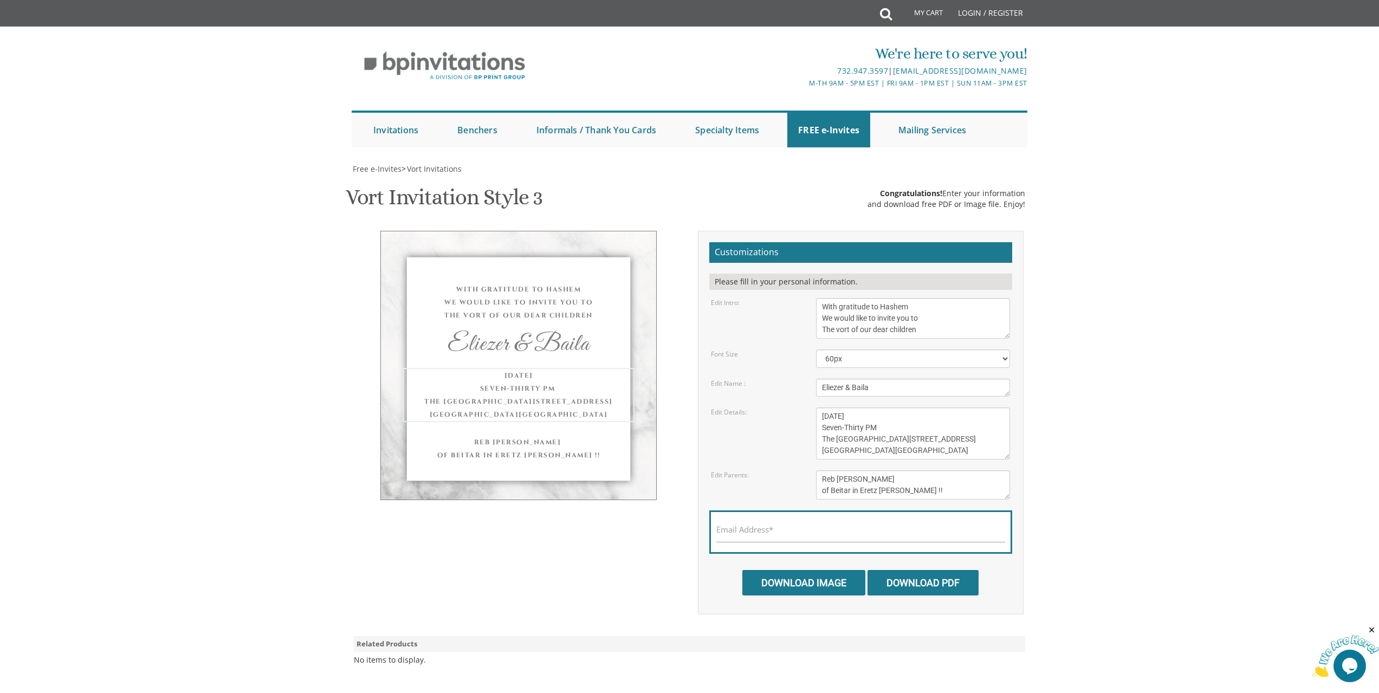
click at [955, 445] on textarea "[DATE] Seven-Thirty PM The [GEOGRAPHIC_DATA][STREET_ADDRESS][GEOGRAPHIC_DATA][G…" at bounding box center [913, 433] width 194 height 52
drag, startPoint x: 955, startPoint y: 445, endPoint x: 815, endPoint y: 406, distance: 144.6
click at [815, 406] on form "Customizations Please fill in your personal information. Edit Intro: With grati…" at bounding box center [860, 418] width 303 height 353
paste textarea "On the engagement of his son Shimly to the daughter of Reb Moshe Goldstein of B…"
click at [924, 412] on textarea "[DATE] Seven-Thirty PM The [GEOGRAPHIC_DATA][STREET_ADDRESS][GEOGRAPHIC_DATA][G…" at bounding box center [913, 433] width 194 height 52
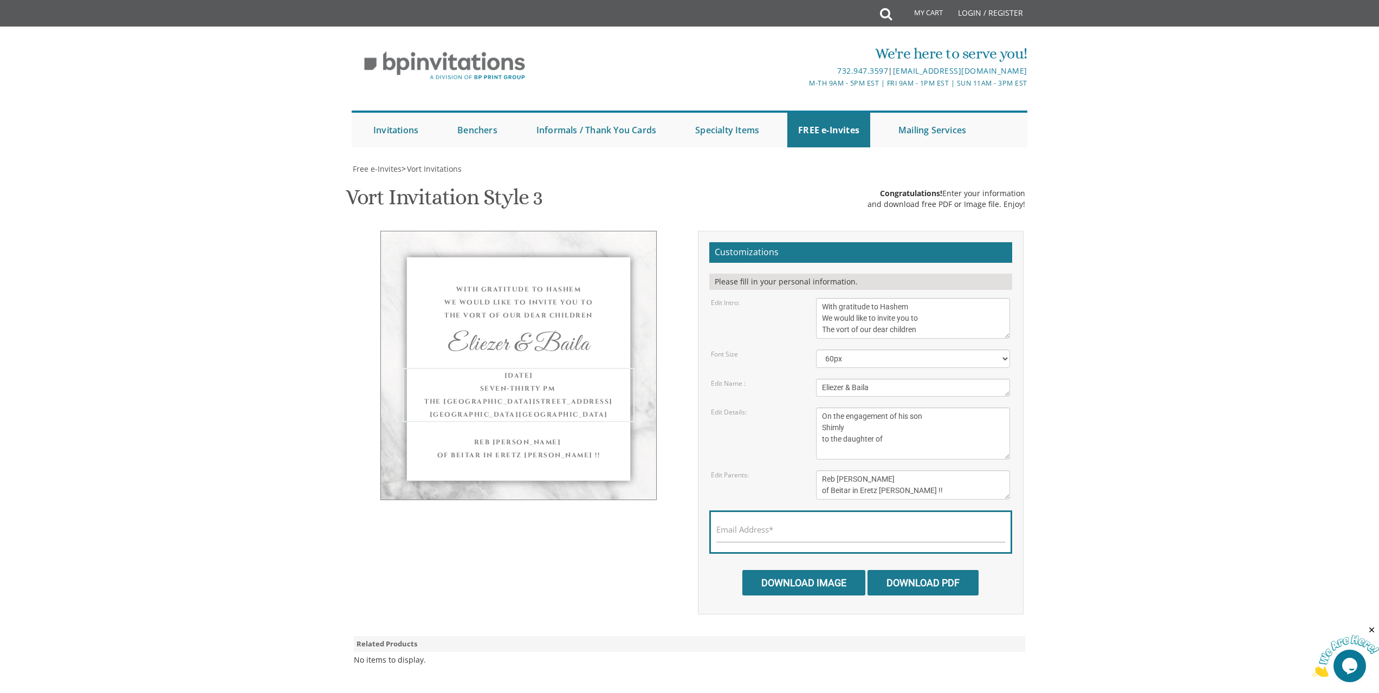
type textarea "On the engagement of his son Shimly to the daughter of"
click at [954, 381] on textarea "Eliezer & Baila" at bounding box center [913, 388] width 194 height 18
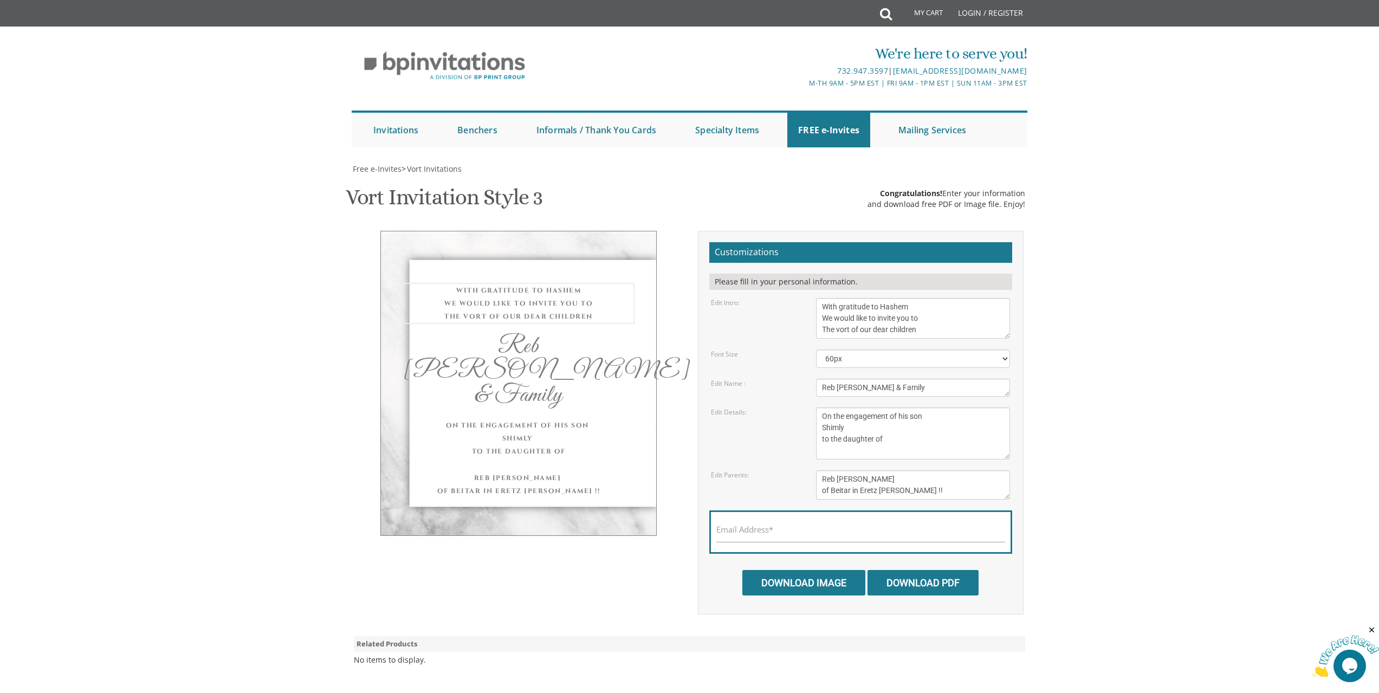
click at [943, 315] on textarea "With gratitude to Hashem We would like to invite you to The vort of our dear ch…" at bounding box center [913, 318] width 194 height 41
click at [934, 384] on textarea "Eliezer & Baila" at bounding box center [913, 388] width 194 height 18
type textarea "Reb [PERSON_NAME]"
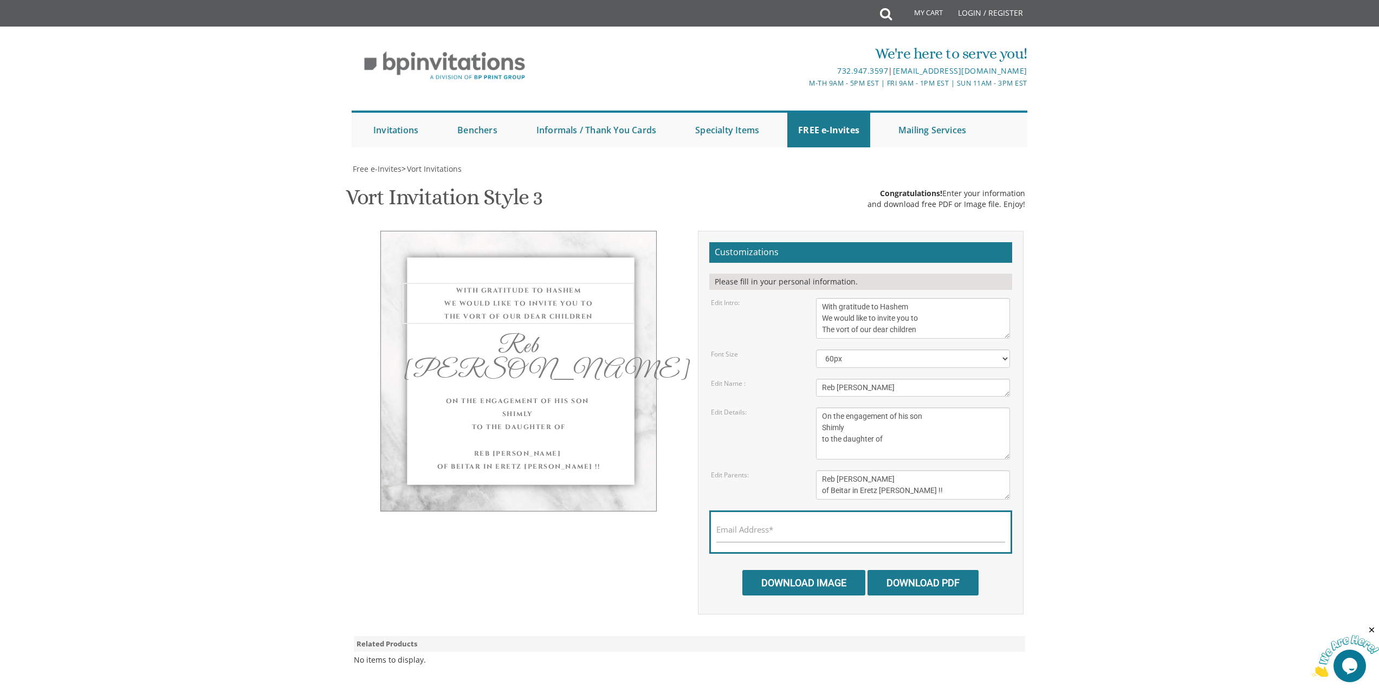
click at [941, 321] on textarea "With gratitude to Hashem We would like to invite you to The vort of our dear ch…" at bounding box center [913, 318] width 194 height 41
drag, startPoint x: 938, startPoint y: 325, endPoint x: 801, endPoint y: 304, distance: 138.2
click at [801, 304] on div "Edit Intro: With gratitude to Hashem We would like to invite you to The vort of…" at bounding box center [860, 318] width 315 height 41
paste textarea "MAZEL TOV to our Dear Chaver Reb YOSSI KLEIN !!"
type textarea "[PERSON_NAME] TOV to our Dear [PERSON_NAME]"
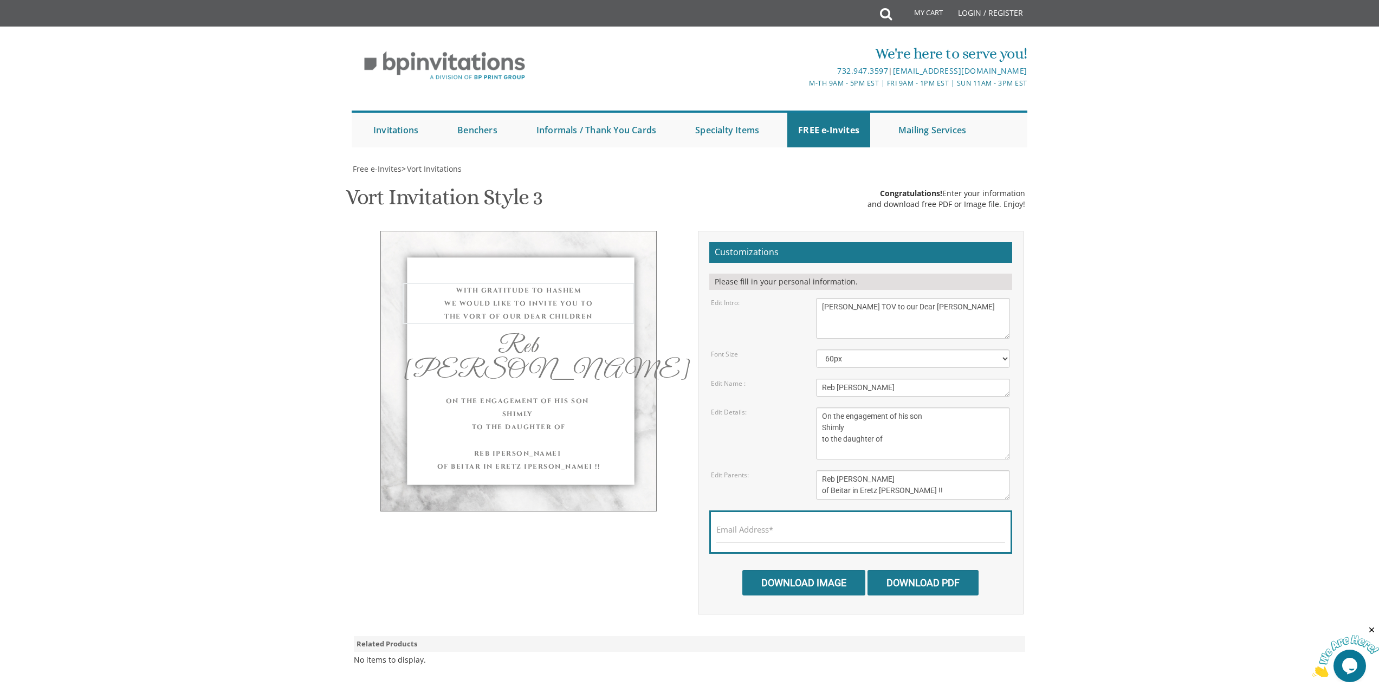
click at [902, 450] on textarea "[DATE] Seven-Thirty PM The [GEOGRAPHIC_DATA][STREET_ADDRESS][GEOGRAPHIC_DATA][G…" at bounding box center [913, 433] width 194 height 52
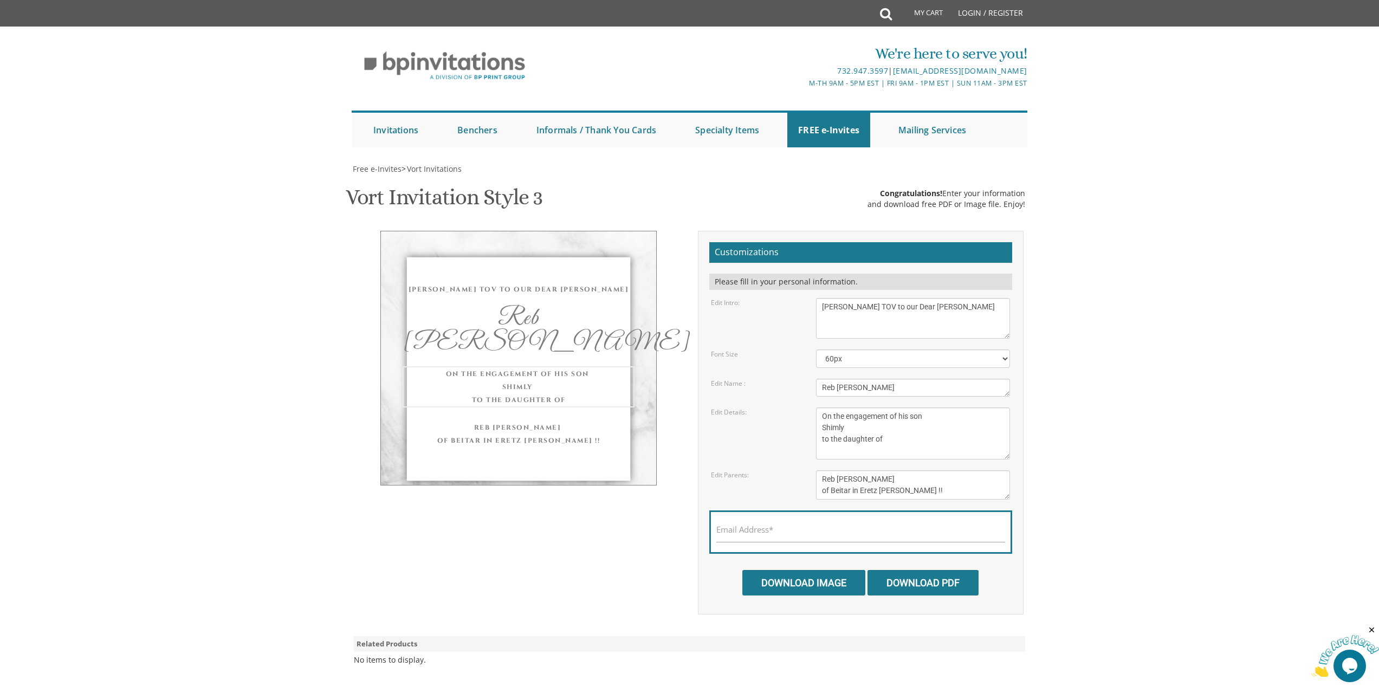
click at [924, 493] on textarea "[PERSON_NAME] and [PERSON_NAME] [PERSON_NAME] and [PERSON_NAME]" at bounding box center [913, 484] width 194 height 29
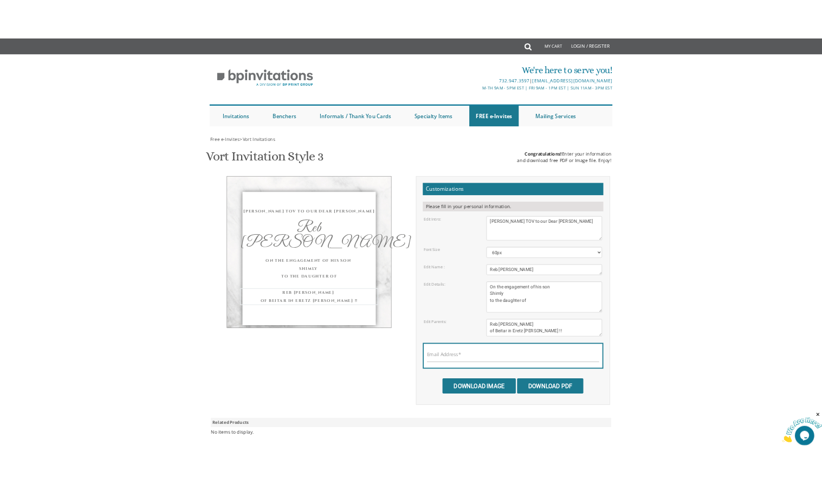
scroll to position [20, 0]
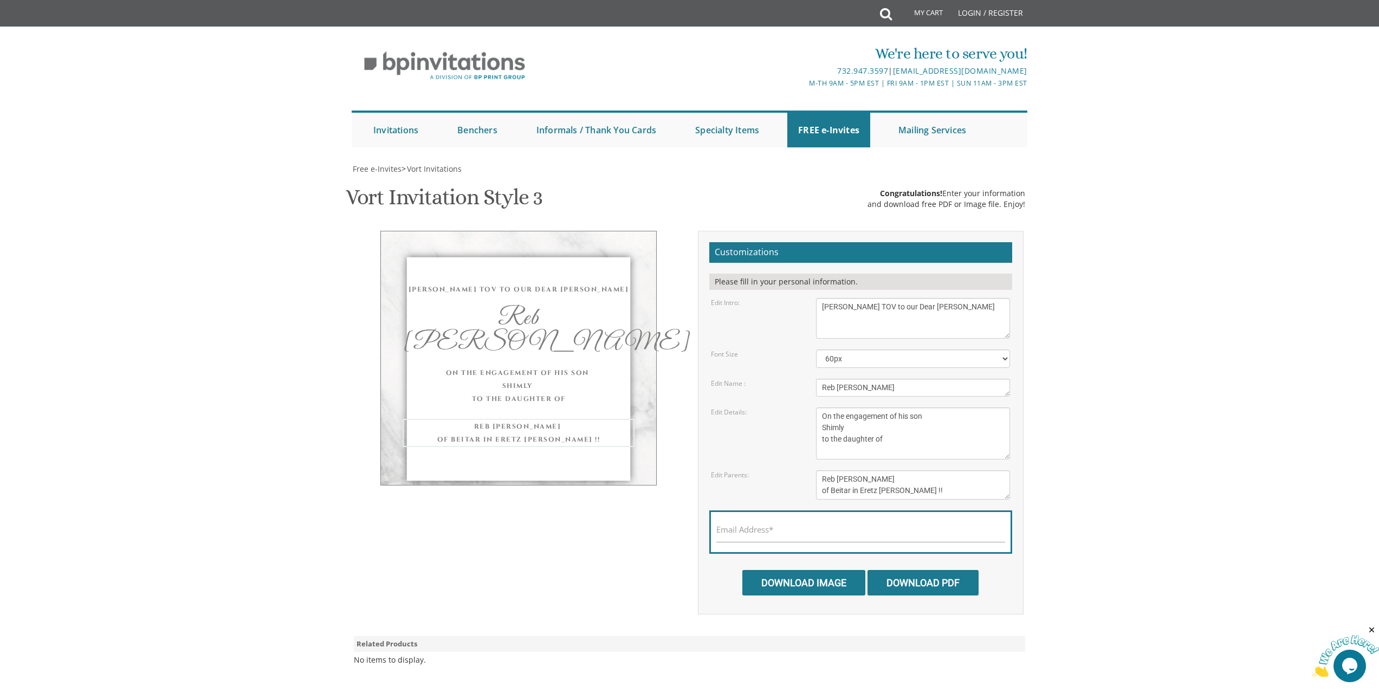
type textarea "Reb [PERSON_NAME] of Beitar in Eretz [PERSON_NAME] !!"
click at [925, 452] on textarea "[DATE] Seven-Thirty PM The [GEOGRAPHIC_DATA][STREET_ADDRESS][GEOGRAPHIC_DATA][G…" at bounding box center [913, 433] width 194 height 52
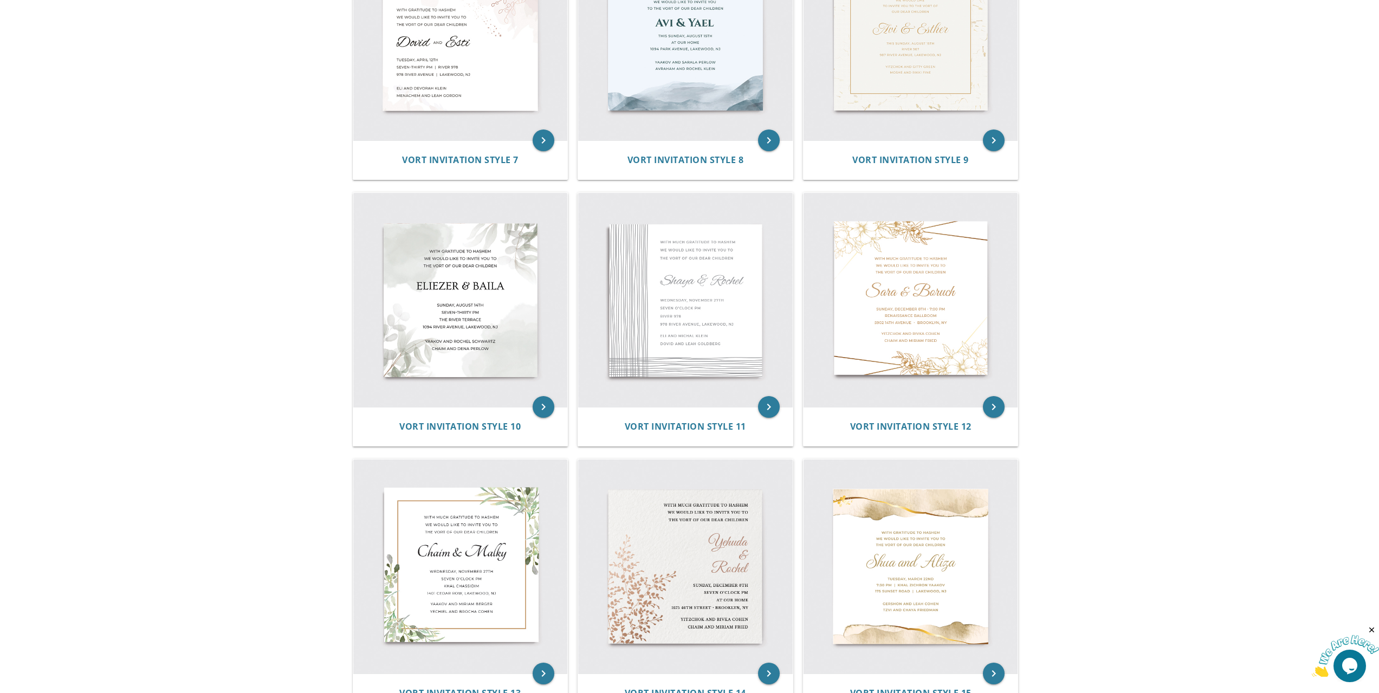
scroll to position [867, 0]
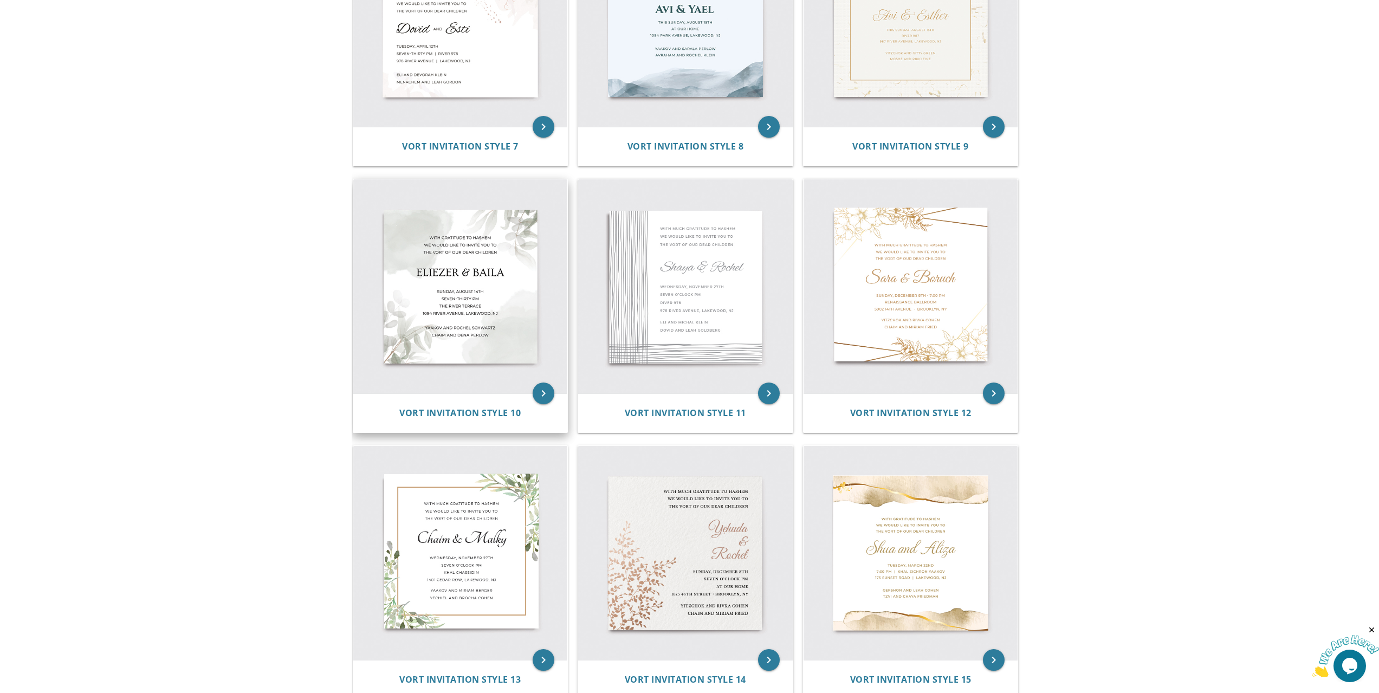
click at [492, 296] on img at bounding box center [460, 286] width 215 height 215
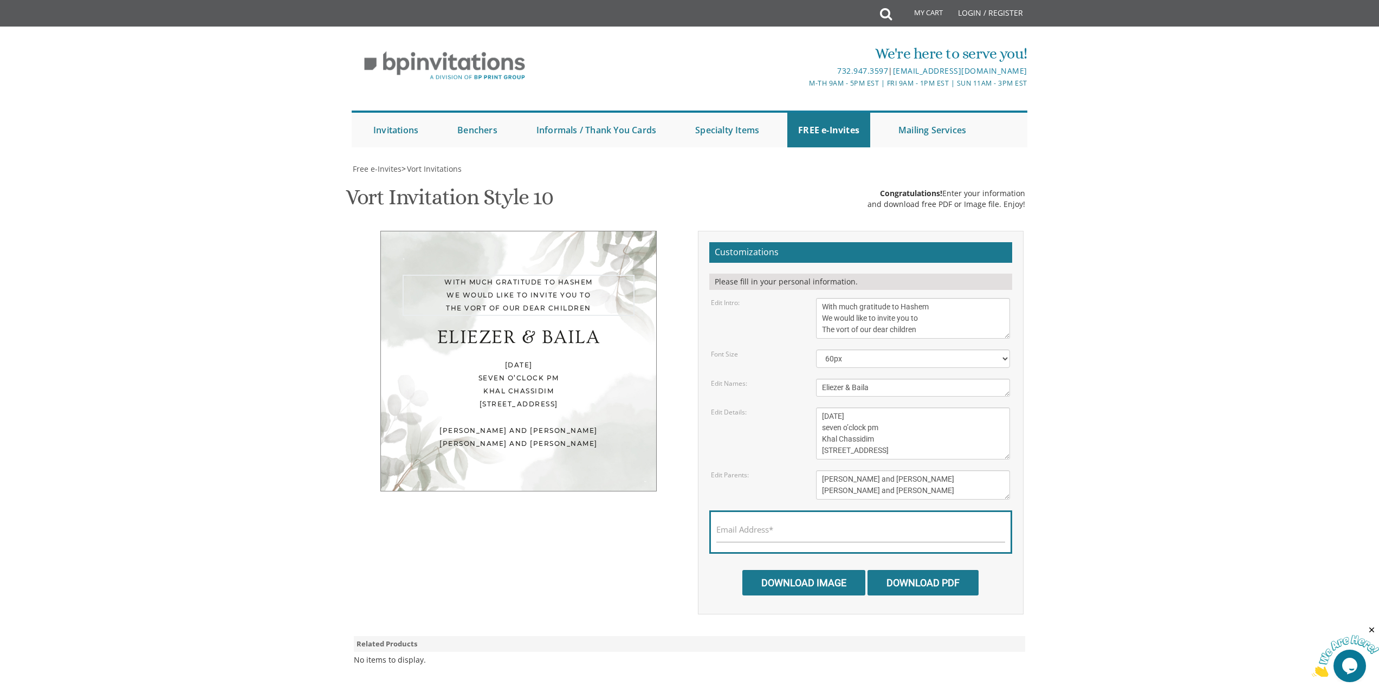
drag, startPoint x: 930, startPoint y: 325, endPoint x: 810, endPoint y: 297, distance: 123.5
click at [810, 297] on form "Customizations Please fill in your personal information. Edit Intro: With much …" at bounding box center [860, 418] width 303 height 353
paste textarea "MAZEL TOV to our Dear Chaver Reb YOSSI KLEIN !!"
drag, startPoint x: 929, startPoint y: 305, endPoint x: 1004, endPoint y: 299, distance: 75.1
click at [1004, 299] on textarea "With much gratitude to Hashem We would like to invite you to The vort of our de…" at bounding box center [913, 318] width 194 height 41
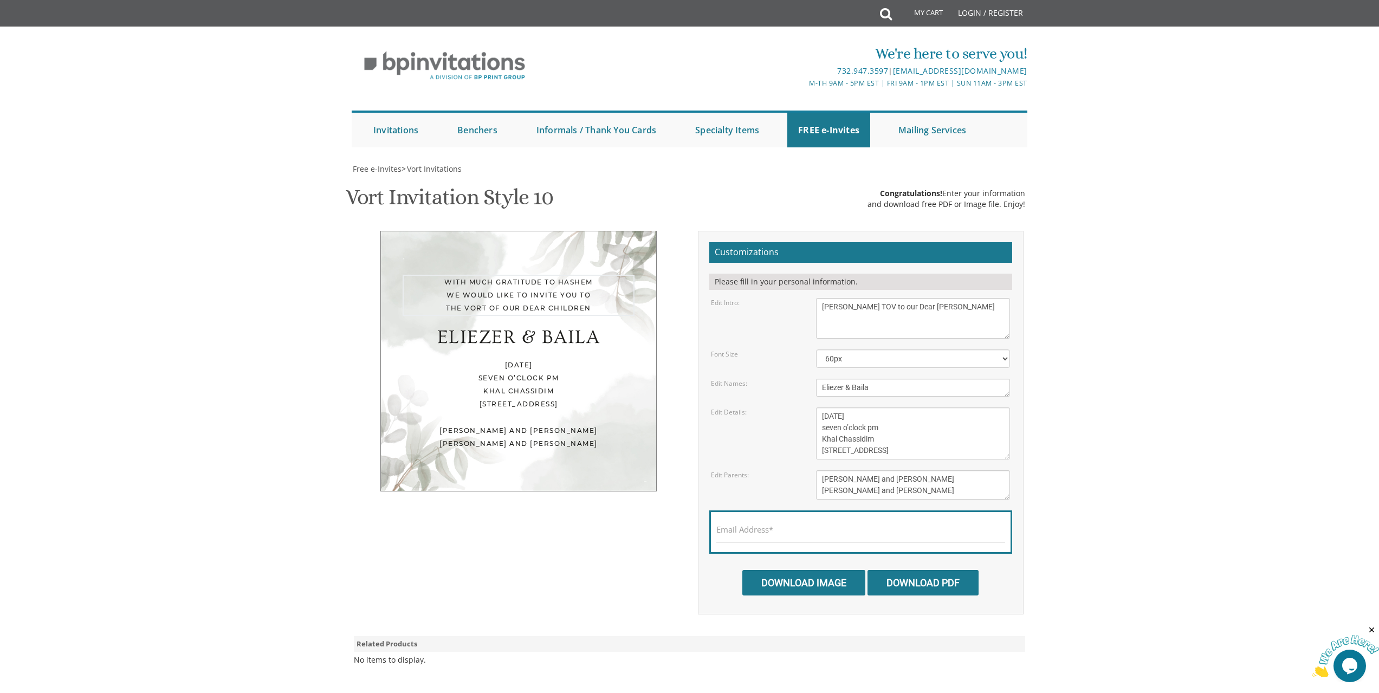
type textarea "MAZEL TOV to our Dear Chaver"
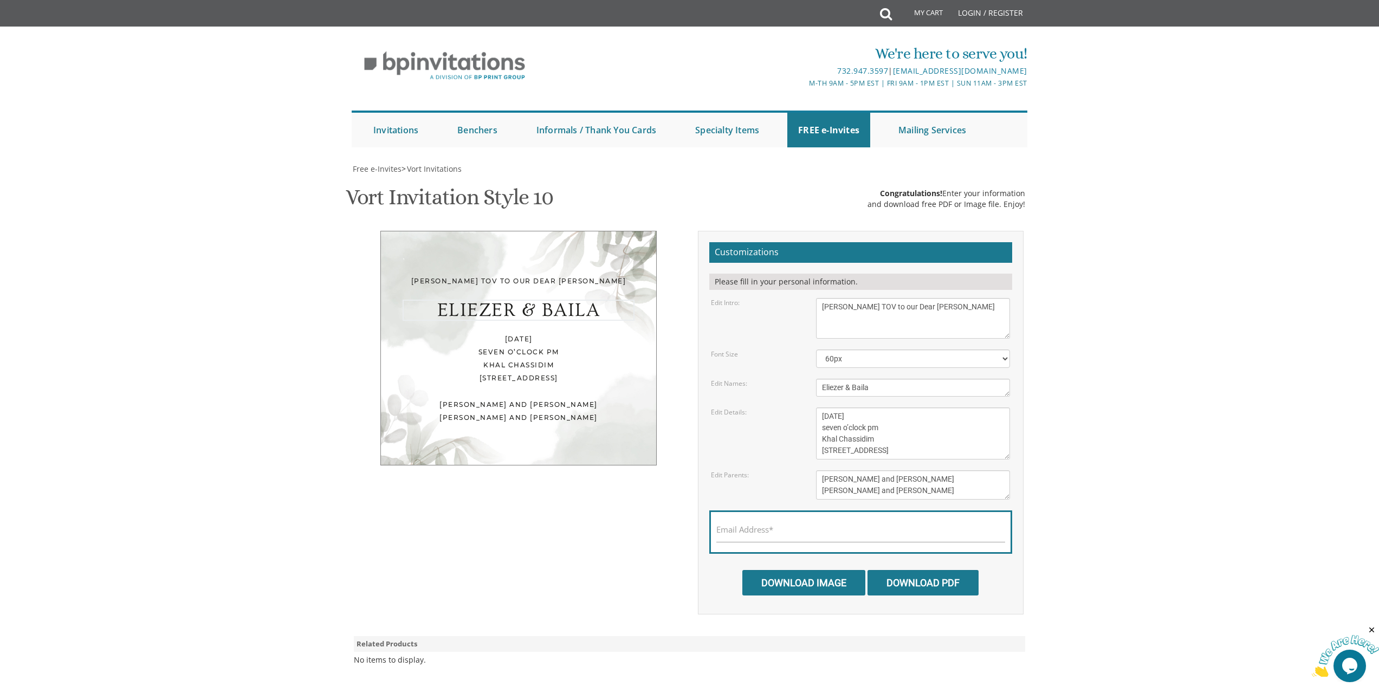
drag, startPoint x: 934, startPoint y: 386, endPoint x: 773, endPoint y: 385, distance: 160.9
click at [773, 385] on div "Edit Names: Eliezer & Baila" at bounding box center [860, 388] width 315 height 18
type textarea "REB YOSSI KLEIN"
click at [931, 439] on textarea "Wednesday, November 27th seven o’clock pm Khal Chassidim 1401 Cedar Row, Lakewo…" at bounding box center [913, 433] width 194 height 52
drag, startPoint x: 947, startPoint y: 448, endPoint x: 805, endPoint y: 405, distance: 148.3
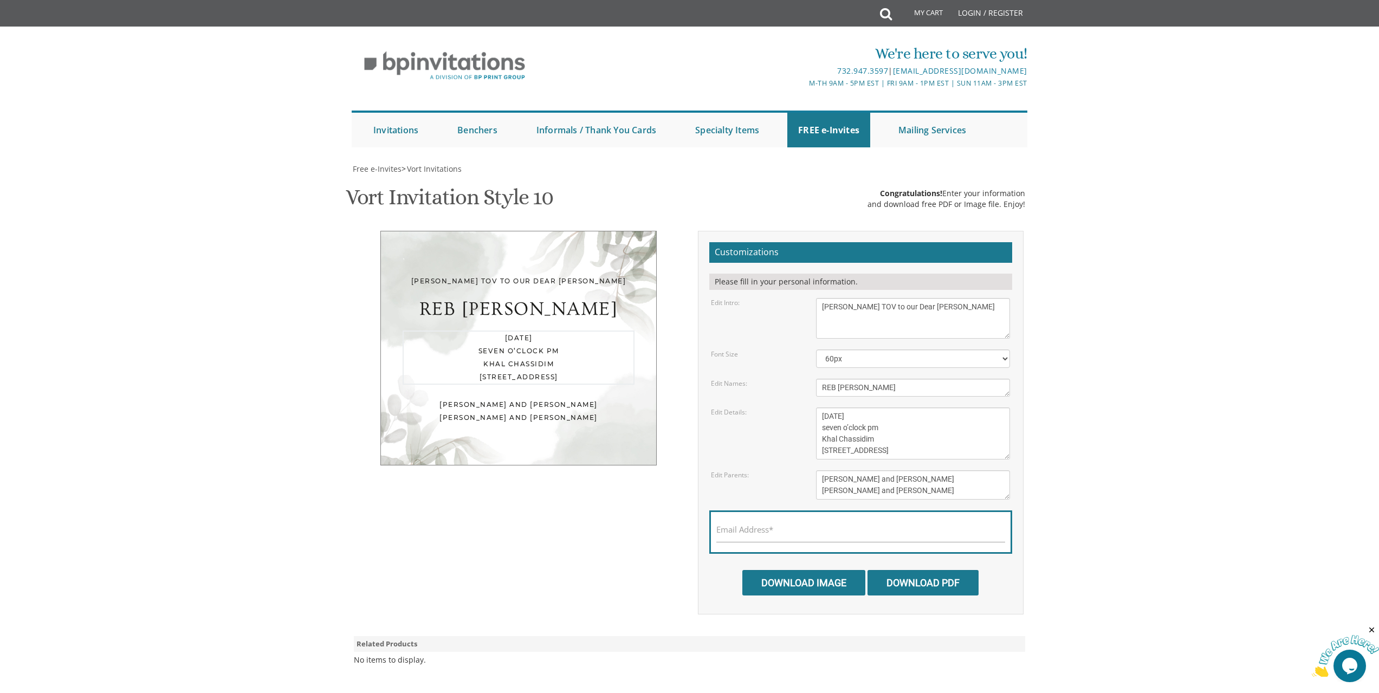
click at [805, 405] on form "Customizations Please fill in your personal information. Edit Intro: With much …" at bounding box center [860, 418] width 303 height 353
paste textarea "On the engagement of his son Shimly to the daughter of Reb Moshe Goldstein of B…"
click at [925, 416] on textarea "Wednesday, November 27th seven o’clock pm Khal Chassidim 1401 Cedar Row, Lakewo…" at bounding box center [913, 433] width 194 height 52
type textarea "On the engagement of his son Shimly to the daughter of"
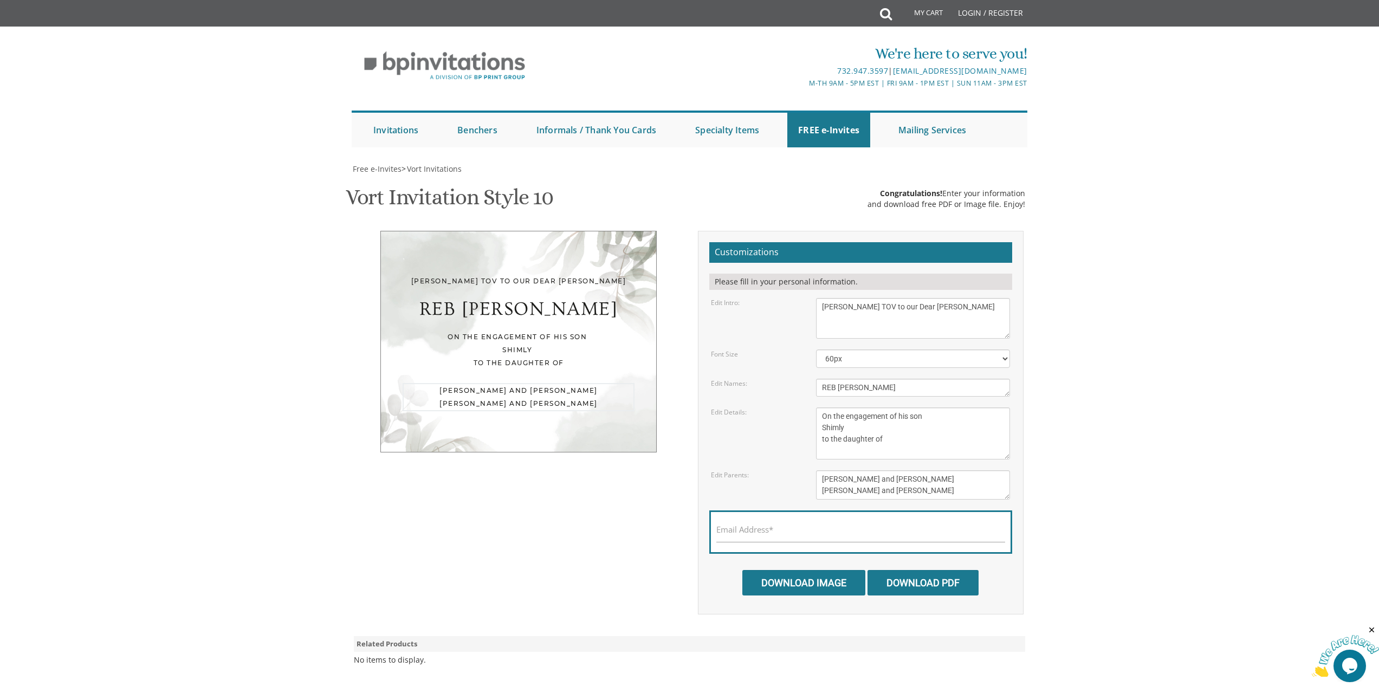
drag, startPoint x: 918, startPoint y: 489, endPoint x: 724, endPoint y: 477, distance: 193.8
click at [724, 477] on div "Edit Parents: Yaakov and Miriam Berger Yechiel and Brocha Cohen" at bounding box center [860, 484] width 315 height 29
paste textarea "Reb Moshe Goldstein of Beitar in Eretz Yisroel !!"
click at [928, 442] on textarea "Wednesday, November 27th seven o’clock pm Khal Chassidim 1401 Cedar Row, Lakewo…" at bounding box center [913, 433] width 194 height 52
click at [897, 481] on textarea "Yaakov and Miriam Berger Yechiel and Brocha Cohen" at bounding box center [913, 484] width 194 height 29
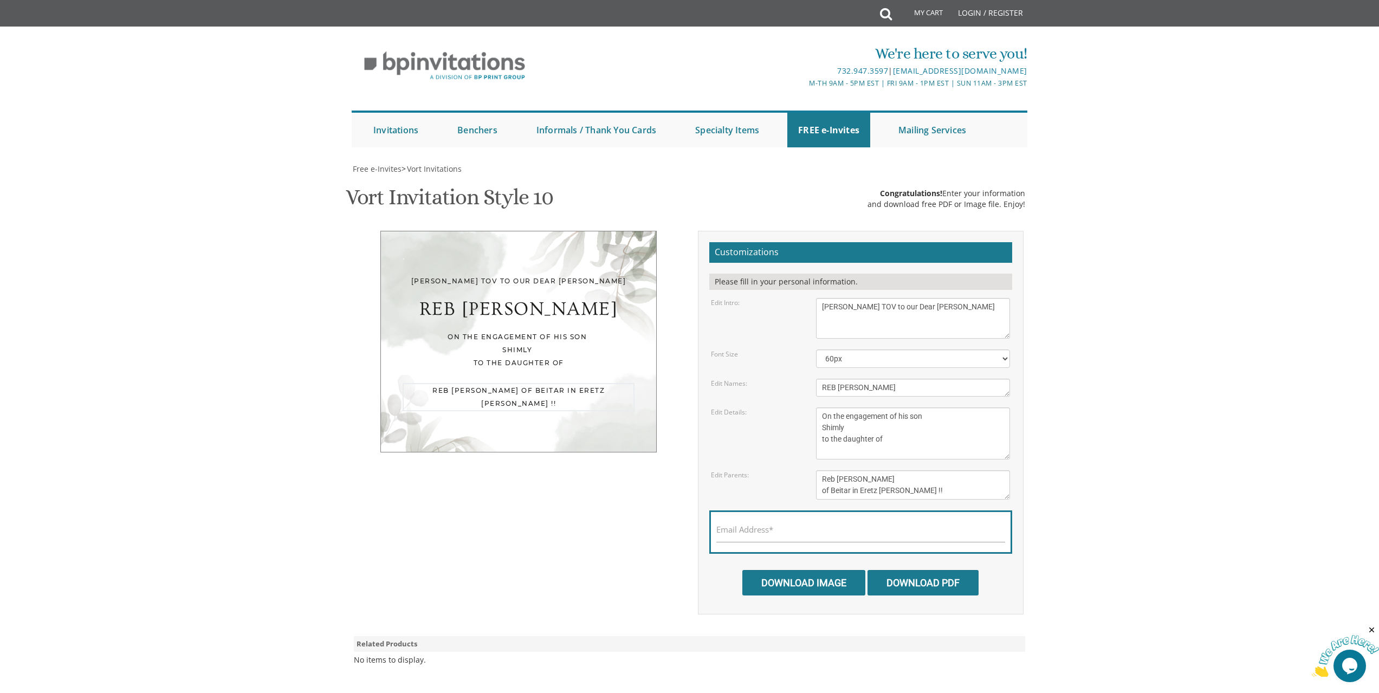
type textarea "Reb Moshe Goldstein of Beitar in Eretz Yisroel !!"
click at [947, 446] on textarea "Wednesday, November 27th seven o’clock pm Khal Chassidim 1401 Cedar Row, Lakewo…" at bounding box center [913, 433] width 194 height 52
click at [1003, 360] on select "40px 50px 60px 70px 80px" at bounding box center [913, 358] width 194 height 18
select select "70px"
click at [816, 349] on select "40px 50px 60px 70px 80px" at bounding box center [913, 358] width 194 height 18
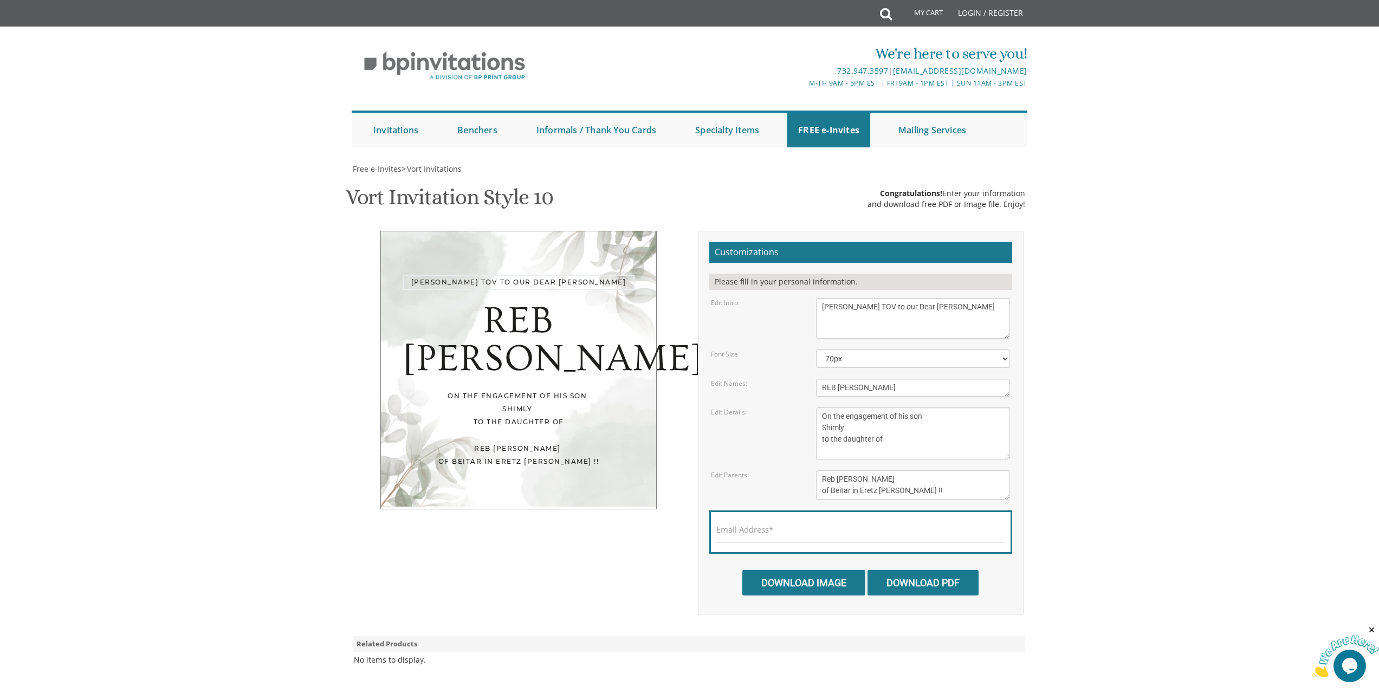
drag, startPoint x: 936, startPoint y: 306, endPoint x: 789, endPoint y: 304, distance: 146.9
click at [789, 304] on div "Edit Intro: With much gratitude to Hashem We would like to invite you to The vo…" at bounding box center [860, 318] width 315 height 41
click at [825, 383] on textarea "Eliezer & Baila" at bounding box center [913, 388] width 194 height 18
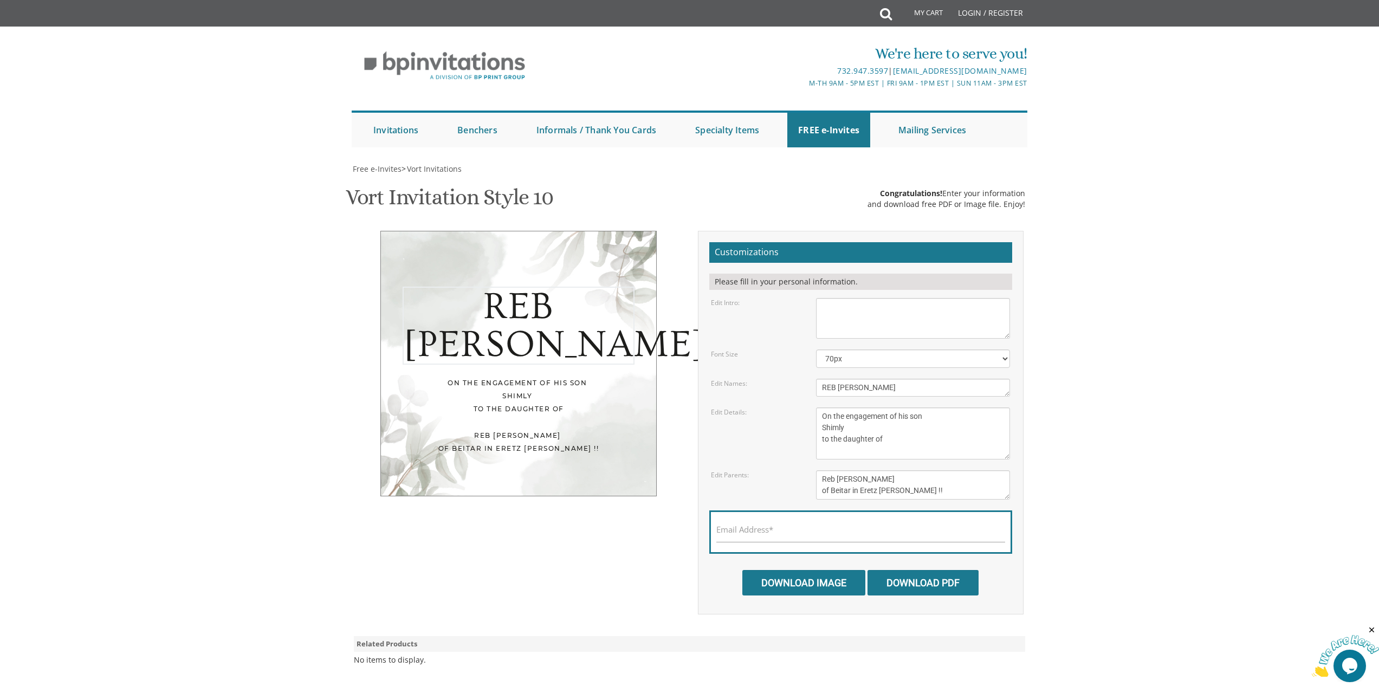
paste textarea "[PERSON_NAME] TOV to our Dear [PERSON_NAME]"
type textarea "MAZEL TOV to our Dear Chaver REB YOSSI KLEIN"
click at [905, 310] on textarea "With much gratitude to Hashem We would like to invite you to The vort of our de…" at bounding box center [913, 318] width 194 height 41
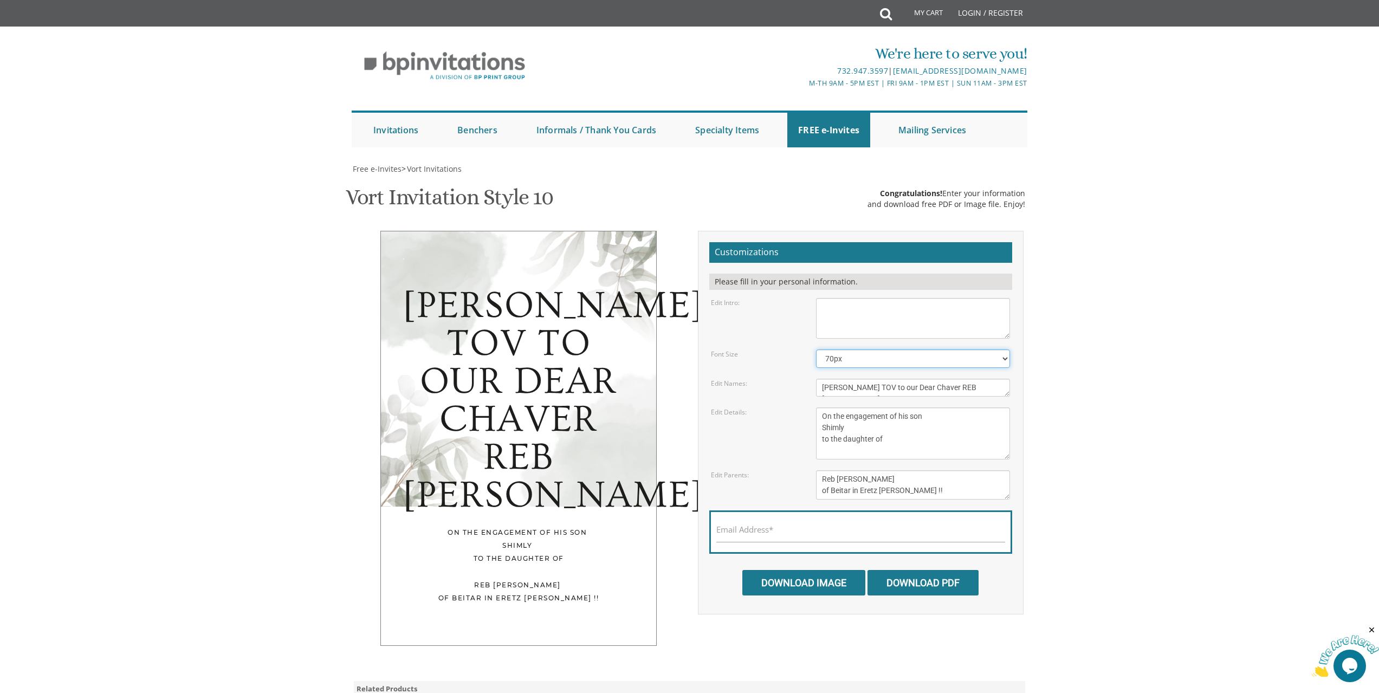
click at [931, 357] on select "40px 50px 60px 70px 80px" at bounding box center [913, 358] width 194 height 18
select select "60px"
click at [816, 349] on select "40px 50px 60px 70px 80px" at bounding box center [913, 358] width 194 height 18
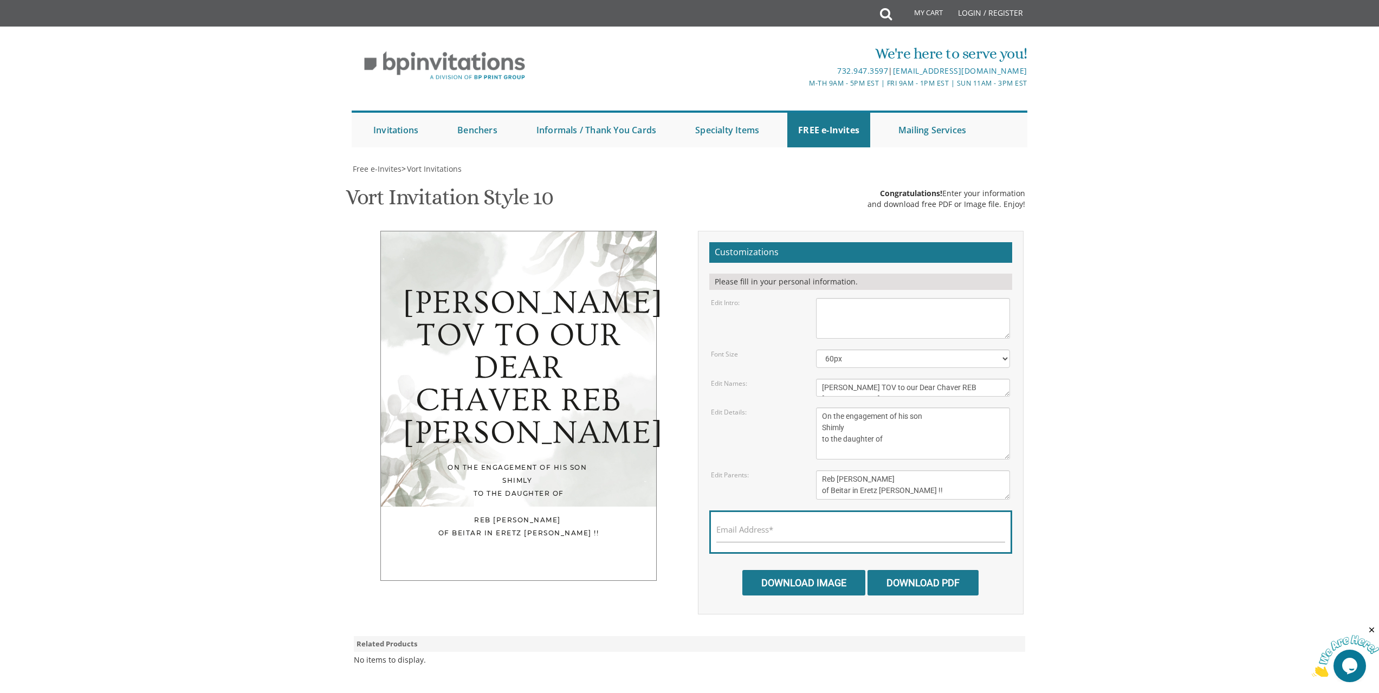
click at [931, 390] on textarea "Eliezer & Baila" at bounding box center [913, 388] width 194 height 18
click at [941, 314] on textarea "With much gratitude to Hashem We would like to invite you to The vort of our de…" at bounding box center [913, 318] width 194 height 41
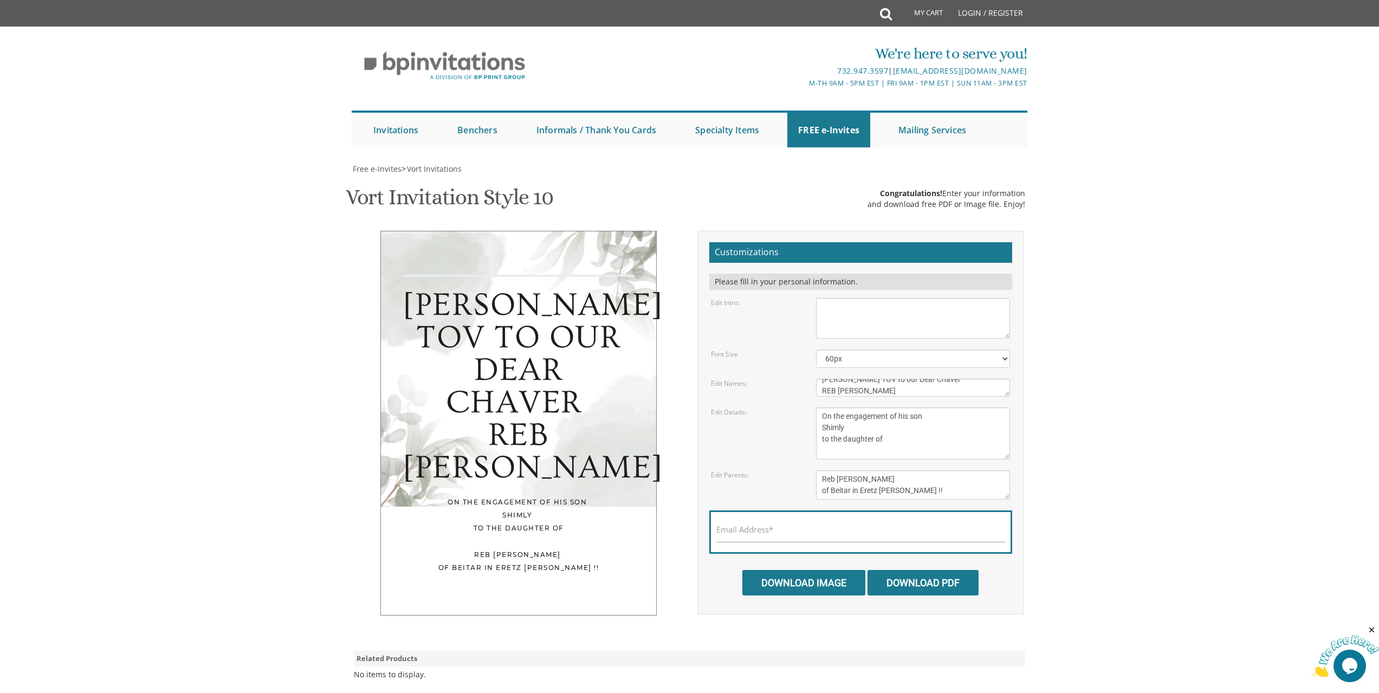
click at [902, 387] on textarea "Eliezer & Baila" at bounding box center [913, 388] width 194 height 18
click at [926, 326] on textarea "With much gratitude to Hashem We would like to invite you to The vort of our de…" at bounding box center [913, 318] width 194 height 41
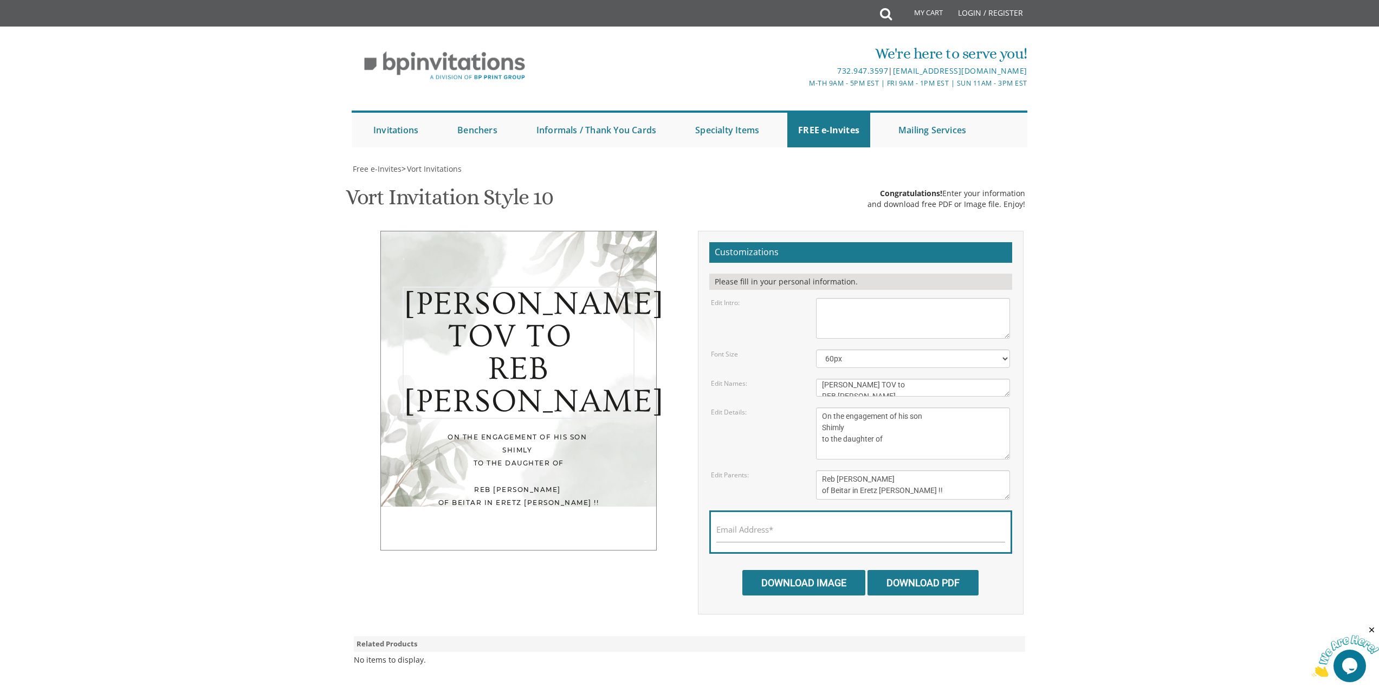
click at [901, 381] on textarea "Eliezer & Baila" at bounding box center [913, 388] width 194 height 18
click at [911, 308] on textarea "With much gratitude to Hashem We would like to invite you to The vort of our de…" at bounding box center [913, 318] width 194 height 41
click at [932, 492] on textarea "Yaakov and Miriam Berger Yechiel and Brocha Cohen" at bounding box center [913, 484] width 194 height 29
click at [919, 386] on textarea "Eliezer & Baila" at bounding box center [913, 388] width 194 height 18
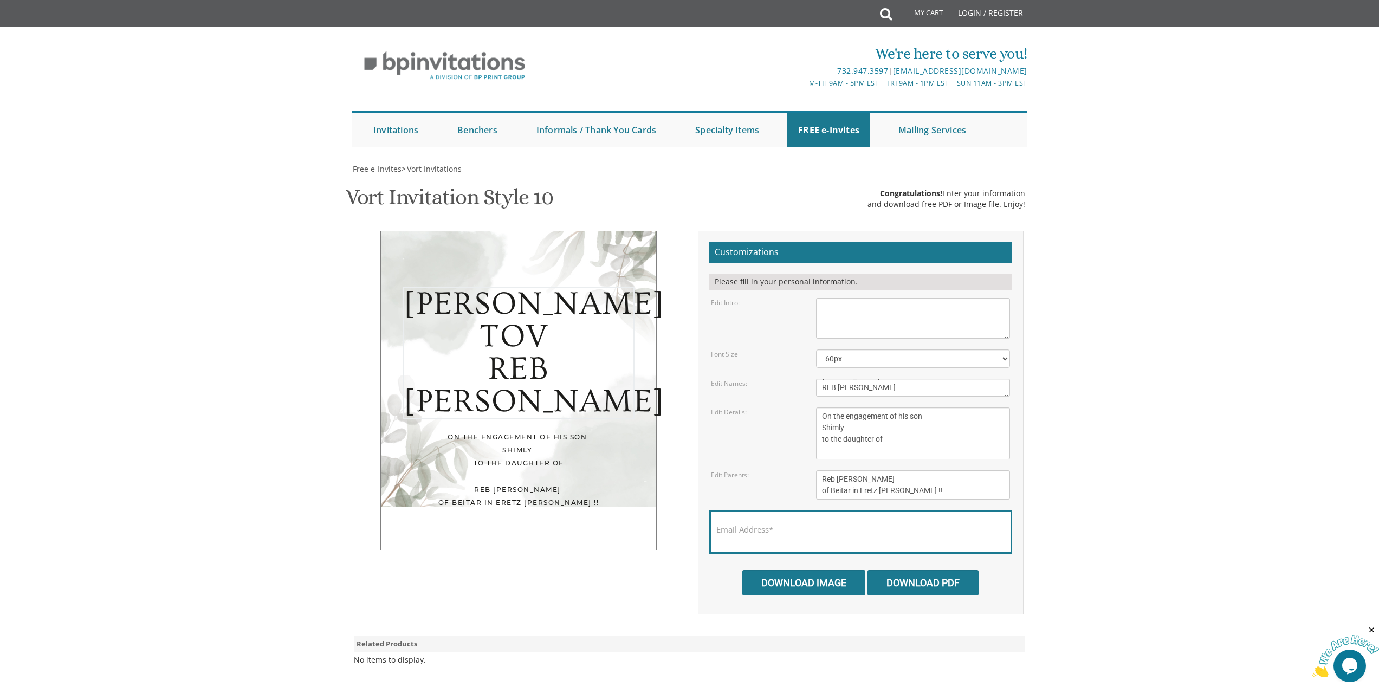
type textarea "MAZEL TOV REB YOSSI KLEIN"
drag, startPoint x: 887, startPoint y: 442, endPoint x: 809, endPoint y: 417, distance: 81.7
click at [809, 417] on div "Wednesday, November 27th seven o’clock pm Khal Chassidim 1401 Cedar Row, Lakewo…" at bounding box center [913, 433] width 210 height 52
click at [881, 426] on textarea "Wednesday, November 27th seven o’clock pm Khal Chassidim 1401 Cedar Row, Lakewo…" at bounding box center [913, 433] width 194 height 52
drag, startPoint x: 877, startPoint y: 425, endPoint x: 810, endPoint y: 415, distance: 67.4
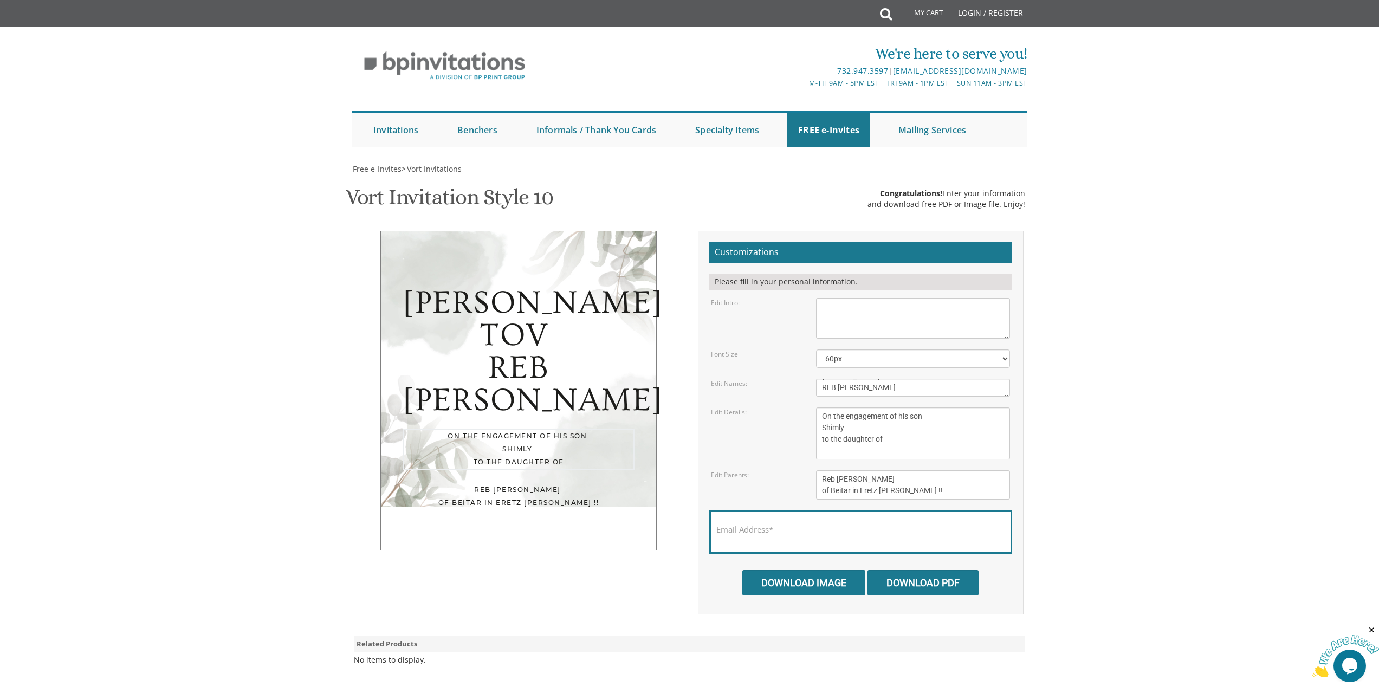
click at [810, 415] on div "Wednesday, November 27th seven o’clock pm Khal Chassidim 1401 Cedar Row, Lakewo…" at bounding box center [913, 433] width 210 height 52
type textarea "to the daughter of"
click at [838, 385] on textarea "Eliezer & Baila" at bounding box center [913, 388] width 194 height 18
paste textarea "On the engagement of his son Shimly"
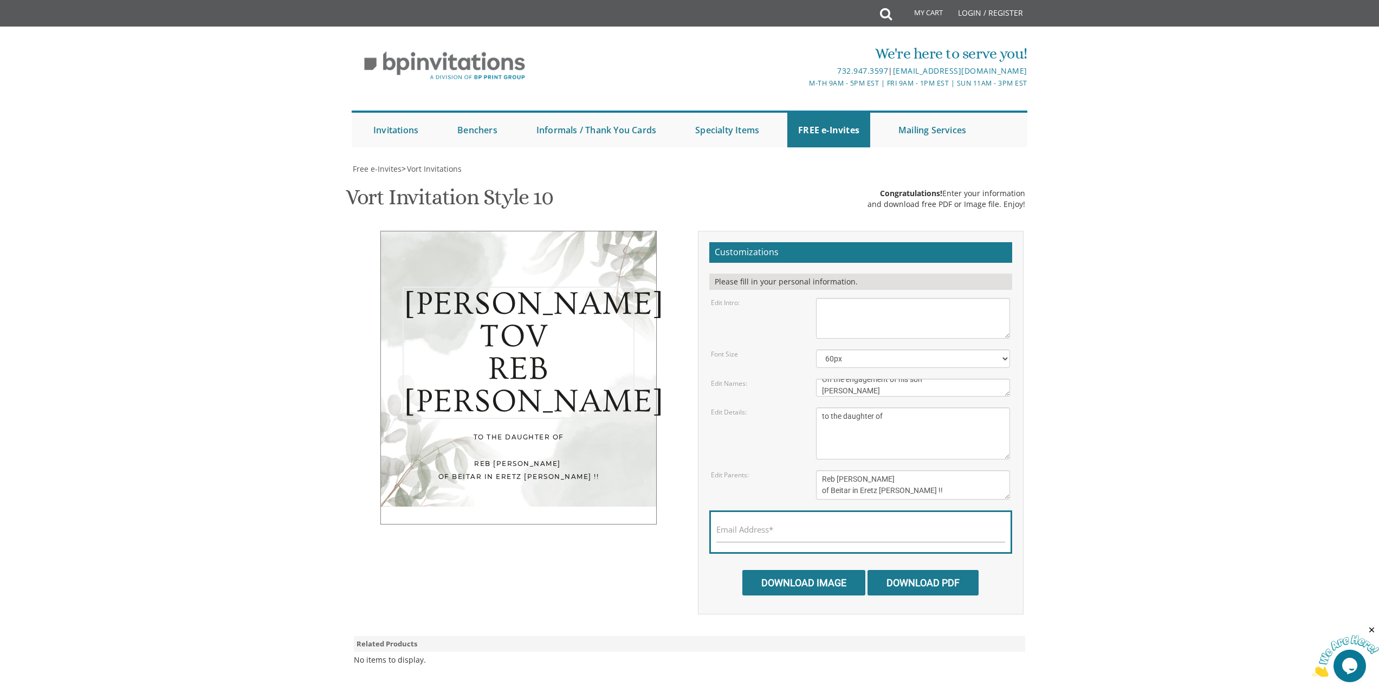
type textarea "MAZEL TOV REB YOSSI KLEIN On the engagement of his son Shimly"
click at [888, 426] on textarea "Wednesday, November 27th seven o’clock pm Khal Chassidim 1401 Cedar Row, Lakewo…" at bounding box center [913, 433] width 194 height 52
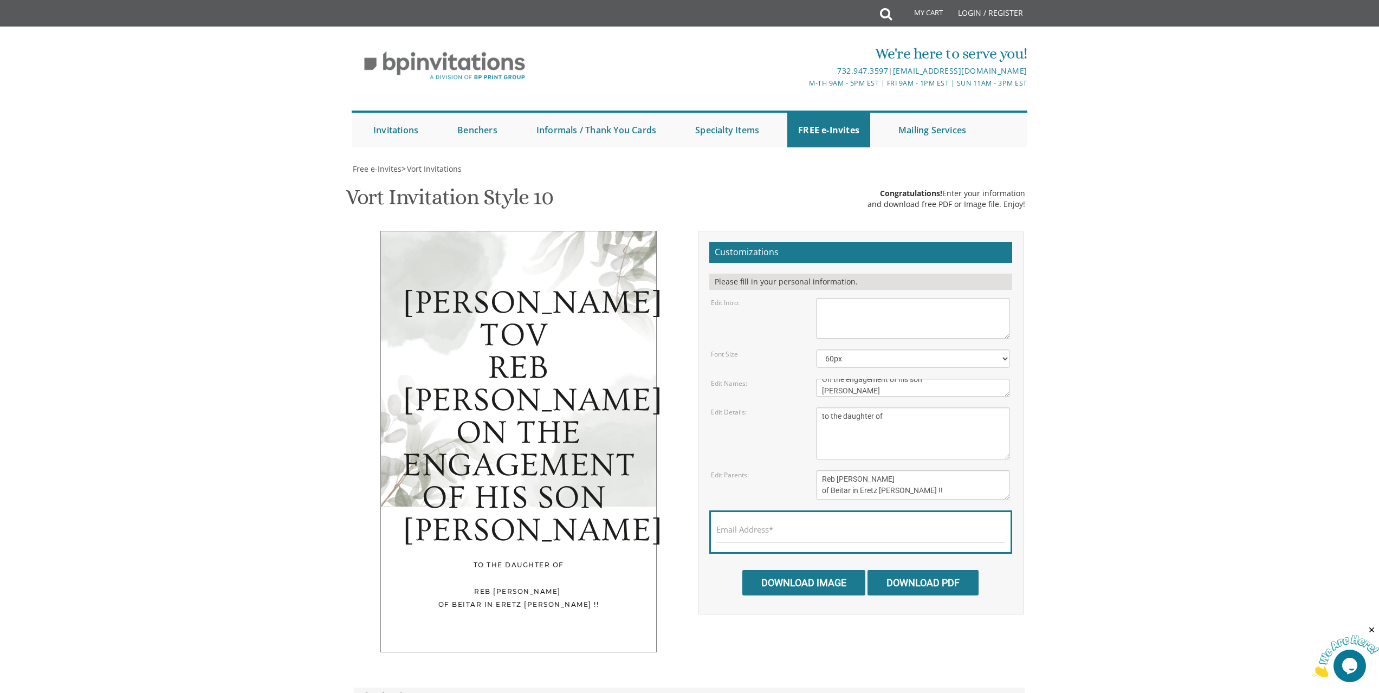
click at [590, 269] on div "MAZEL TOV REB YOSSI KLEIN On the engagement of his son Shimly to the daughter o…" at bounding box center [518, 442] width 276 height 422
click at [1003, 357] on select "40px 50px 60px 70px 80px" at bounding box center [913, 358] width 194 height 18
select select "50px"
click at [816, 349] on select "40px 50px 60px 70px 80px" at bounding box center [913, 358] width 194 height 18
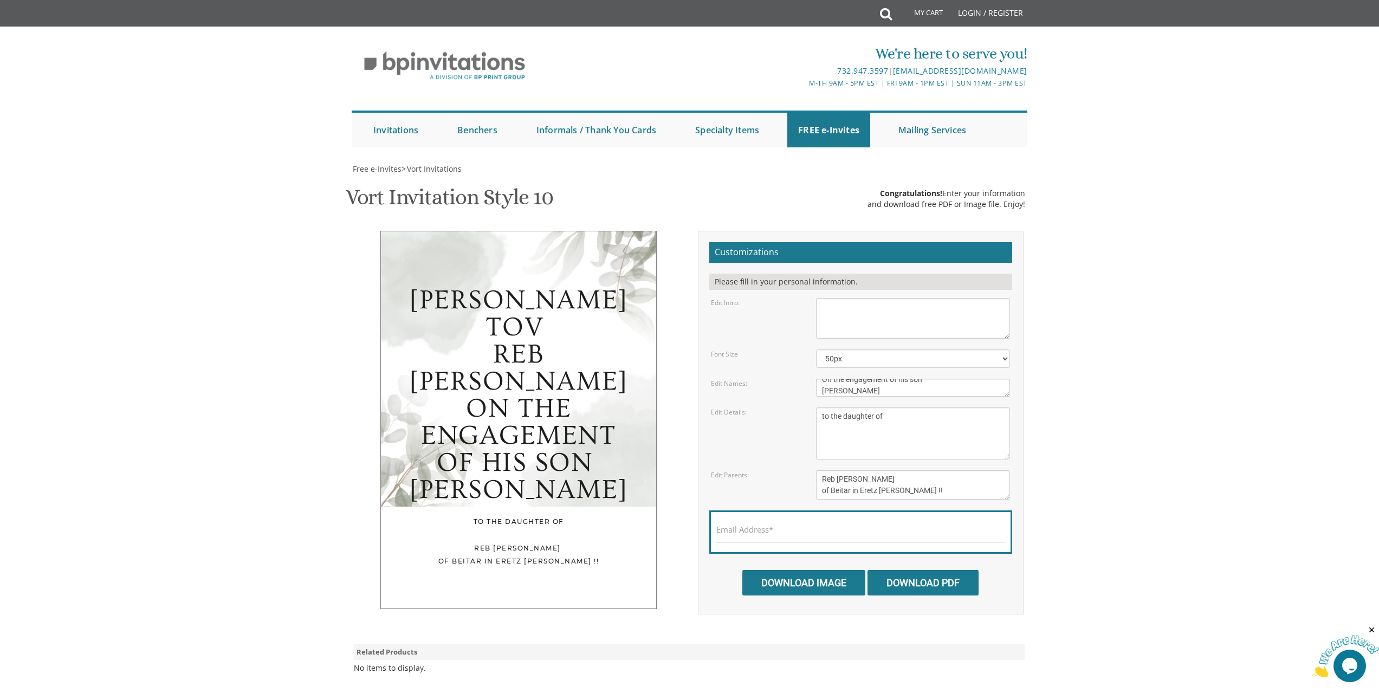
click at [922, 432] on textarea "Wednesday, November 27th seven o’clock pm Khal Chassidim 1401 Cedar Row, Lakewo…" at bounding box center [913, 433] width 194 height 52
drag, startPoint x: 921, startPoint y: 487, endPoint x: 802, endPoint y: 474, distance: 119.4
click at [802, 474] on div "Edit Parents: Yaakov and Miriam Berger Yechiel and Brocha Cohen" at bounding box center [860, 484] width 315 height 29
click at [858, 435] on textarea "Wednesday, November 27th seven o’clock pm Khal Chassidim 1401 Cedar Row, Lakewo…" at bounding box center [913, 433] width 194 height 52
click at [919, 419] on textarea "Wednesday, November 27th seven o’clock pm Khal Chassidim 1401 Cedar Row, Lakewo…" at bounding box center [913, 433] width 194 height 52
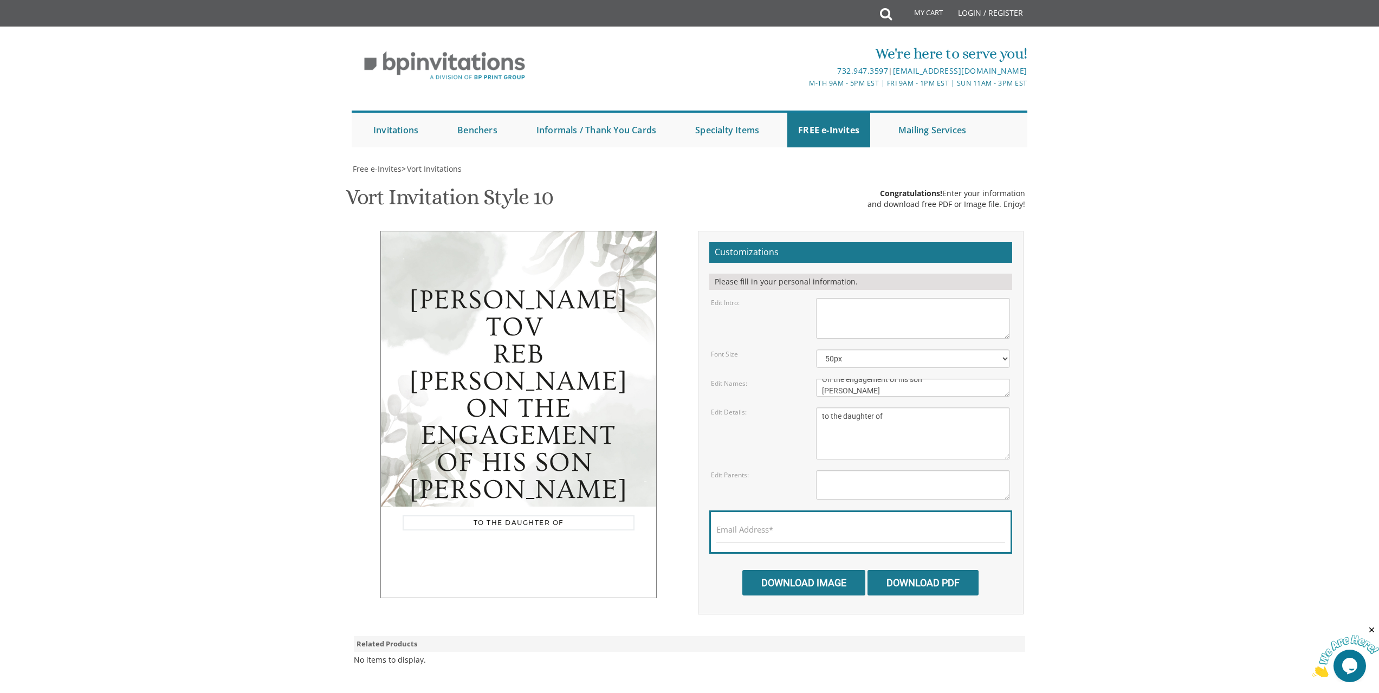
paste textarea "Reb [PERSON_NAME] of Beitar in Eretz [PERSON_NAME] !!"
type textarea "to the daughter of Reb Moshe Goldstein of Beitar in Eretz Yisroel !!"
click at [927, 322] on textarea "With much gratitude to Hashem We would like to invite you to The vort of our de…" at bounding box center [913, 318] width 194 height 41
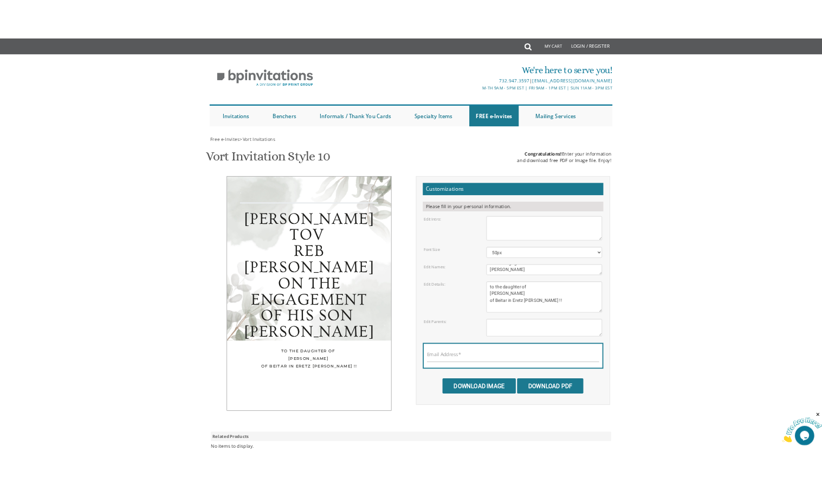
scroll to position [0, 0]
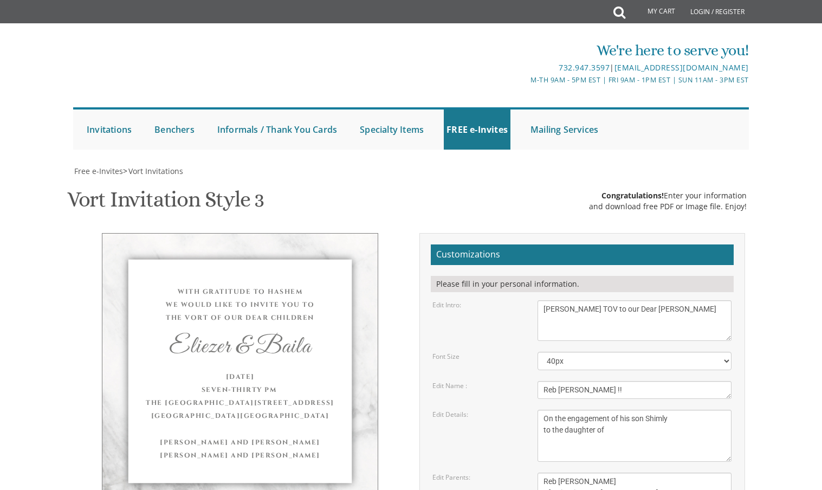
select select "40px"
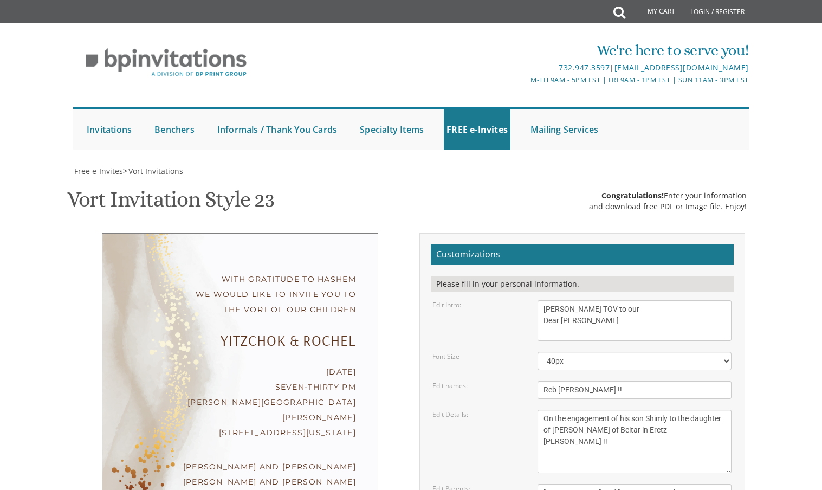
select select "40px"
